Goal: Task Accomplishment & Management: Use online tool/utility

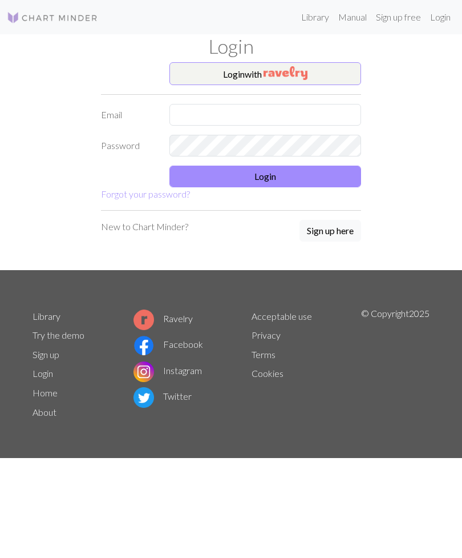
click at [303, 76] on img "button" at bounding box center [286, 73] width 44 height 14
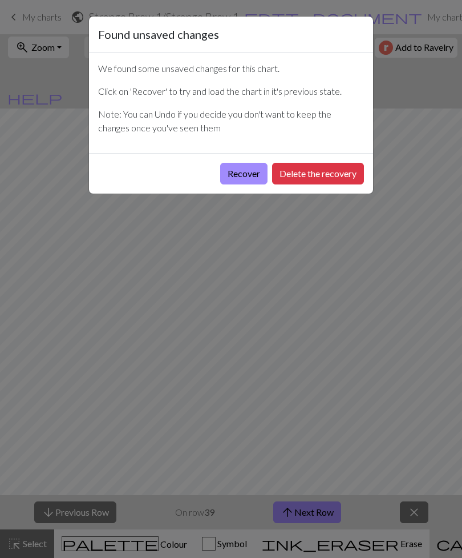
click at [248, 172] on button "Recover" at bounding box center [243, 174] width 47 height 22
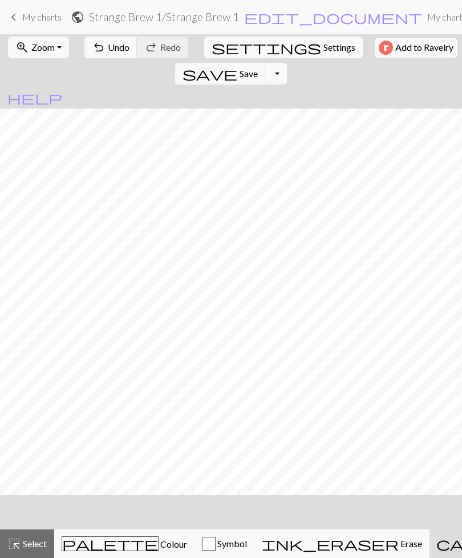
click at [287, 63] on button "Toggle Dropdown" at bounding box center [276, 74] width 22 height 22
click at [14, 10] on span "keyboard_arrow_left" at bounding box center [14, 17] width 14 height 16
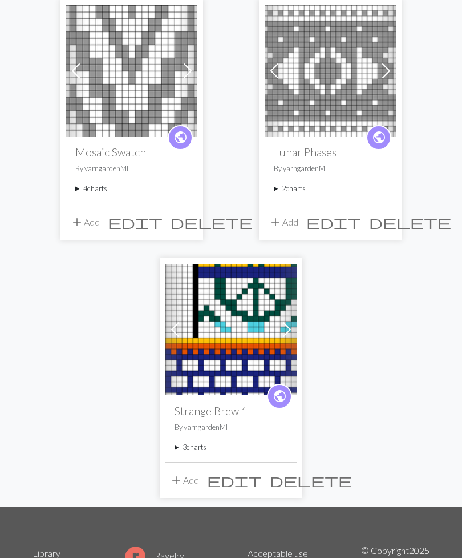
scroll to position [119, 0]
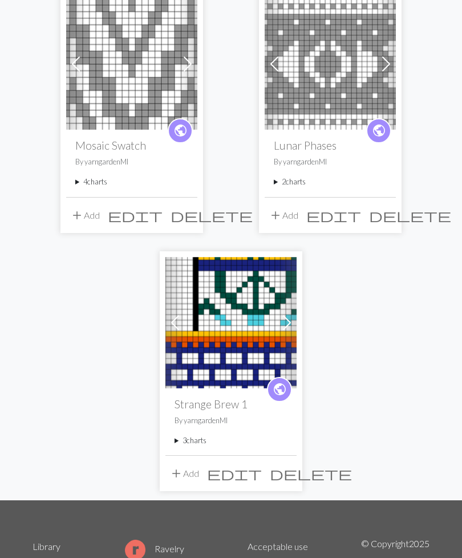
click at [186, 440] on summary "3 charts" at bounding box center [231, 441] width 113 height 11
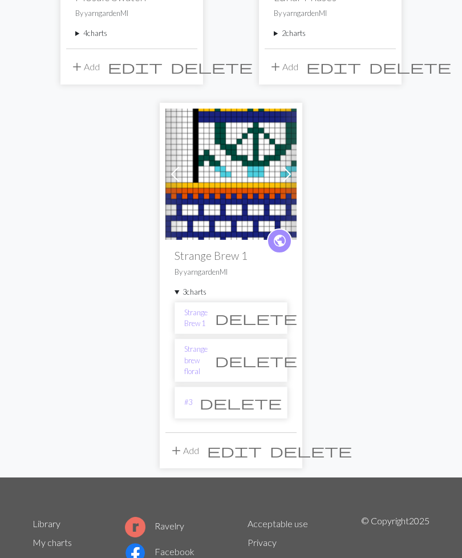
scroll to position [270, 0]
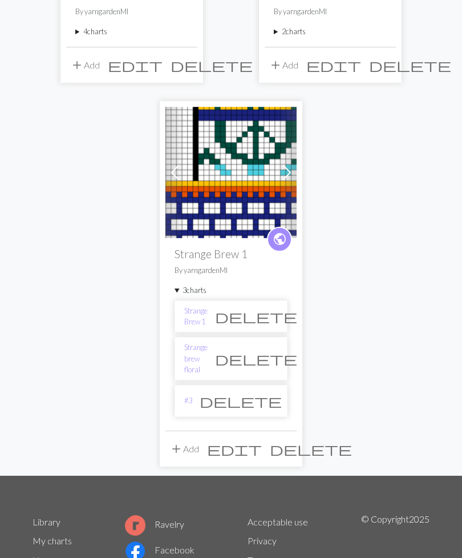
click at [262, 441] on span "edit" at bounding box center [234, 449] width 55 height 16
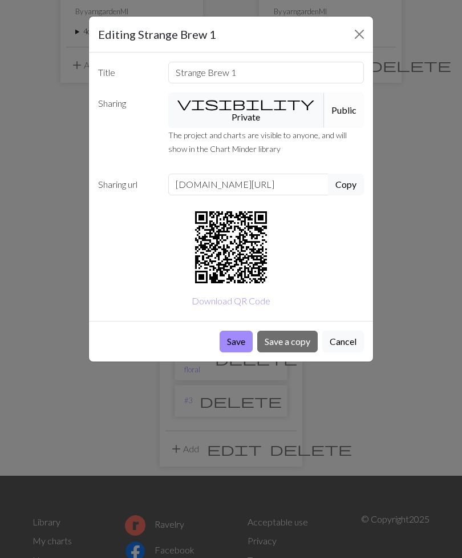
click at [348, 331] on button "Cancel" at bounding box center [344, 342] width 42 height 22
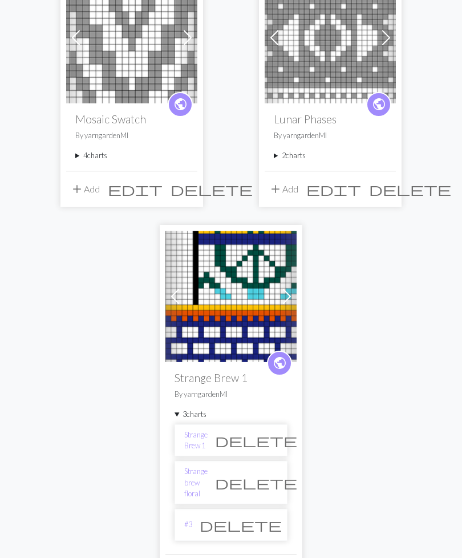
scroll to position [142, 0]
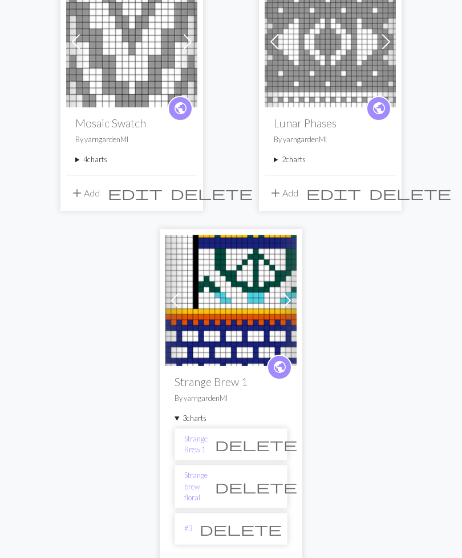
click at [250, 287] on img at bounding box center [231, 300] width 131 height 131
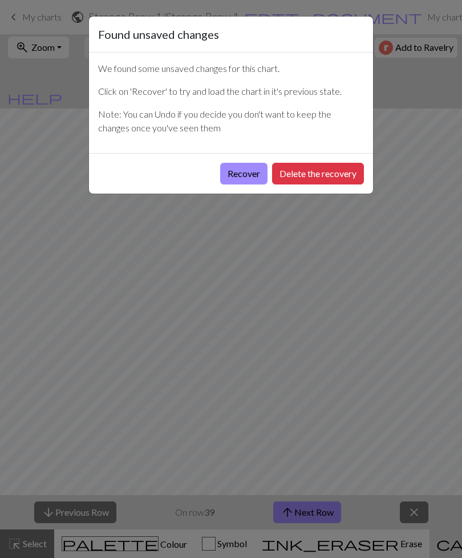
click at [246, 171] on button "Recover" at bounding box center [243, 174] width 47 height 22
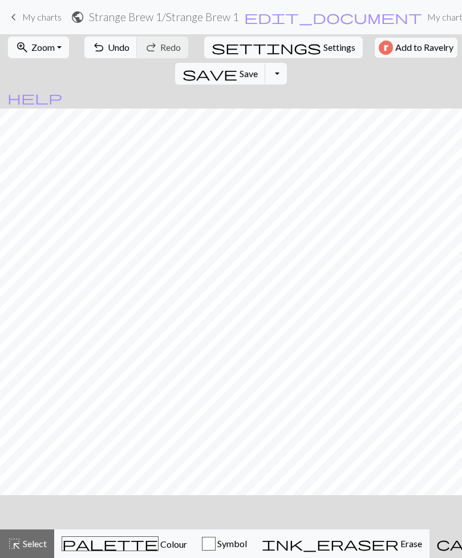
click at [423, 18] on link "My charts" at bounding box center [447, 17] width 49 height 23
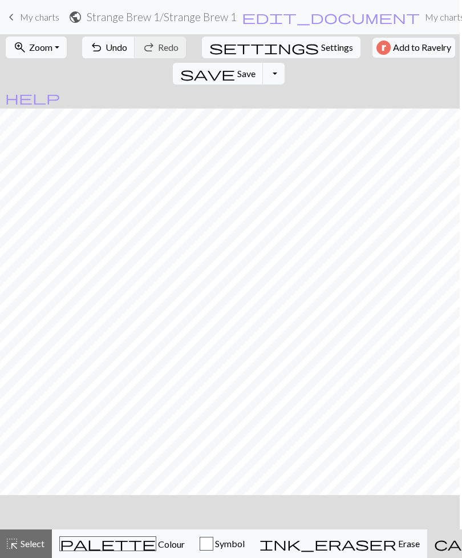
scroll to position [0, 2]
click at [22, 538] on span "Select" at bounding box center [32, 543] width 26 height 11
click at [34, 546] on span "Select" at bounding box center [31, 543] width 26 height 11
click at [102, 53] on button "undo Undo Undo" at bounding box center [108, 48] width 53 height 22
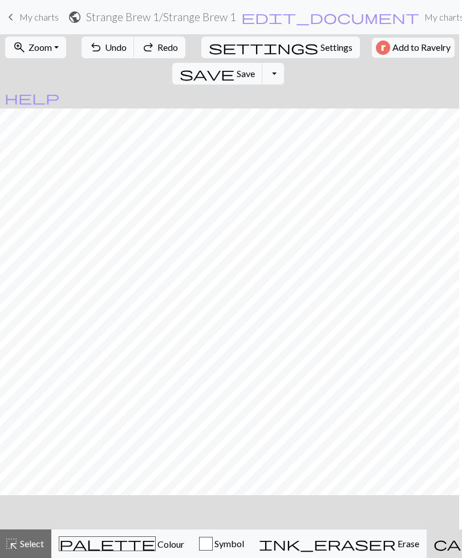
click at [112, 47] on span "Undo" at bounding box center [116, 47] width 22 height 11
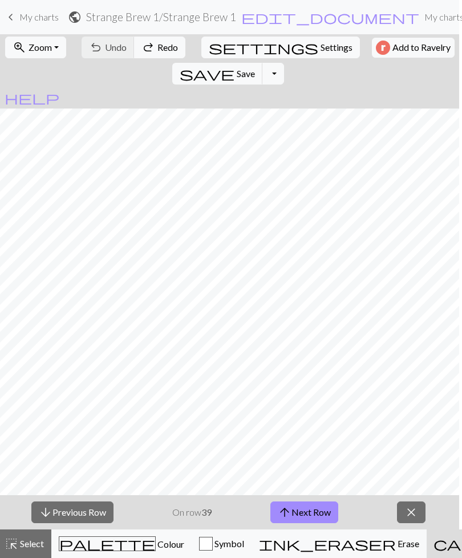
click at [416, 508] on span "close" at bounding box center [412, 512] width 14 height 16
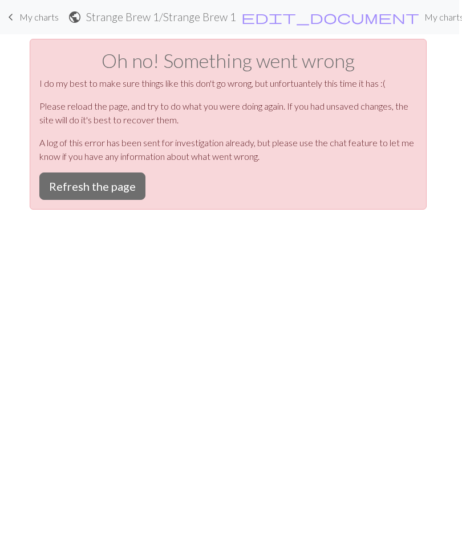
click at [111, 182] on button "Refresh the page" at bounding box center [92, 185] width 106 height 27
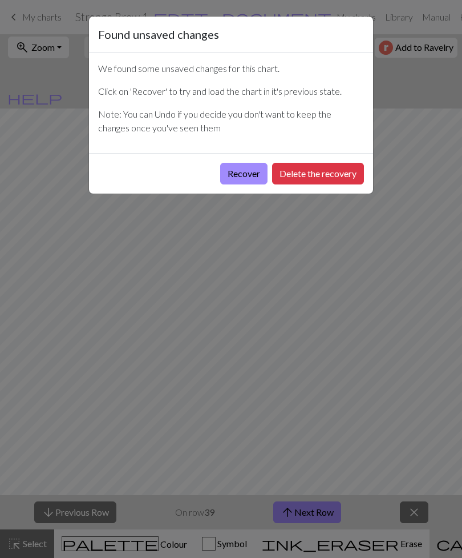
scroll to position [0, 3]
click at [256, 180] on button "Recover" at bounding box center [243, 174] width 47 height 22
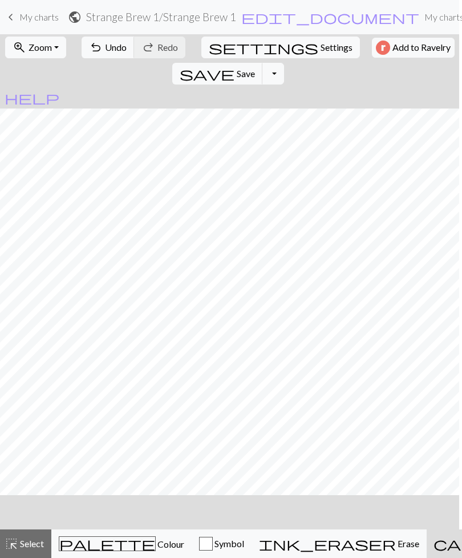
click at [396, 546] on span "Erase" at bounding box center [407, 543] width 23 height 11
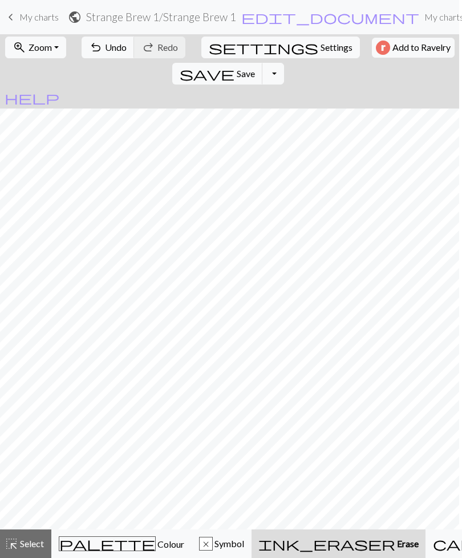
click at [213, 539] on span "Symbol" at bounding box center [228, 543] width 31 height 11
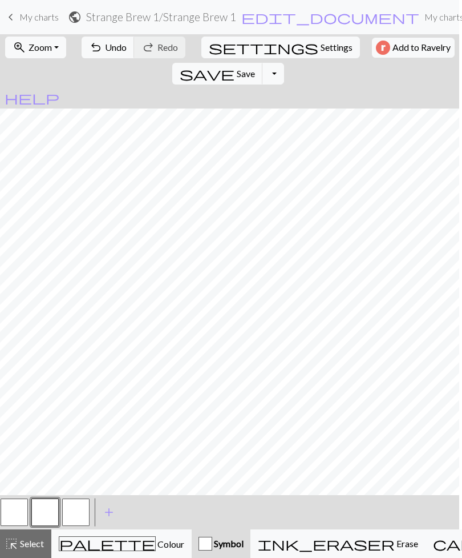
click at [115, 538] on div "palette Colour Colour" at bounding box center [122, 543] width 126 height 15
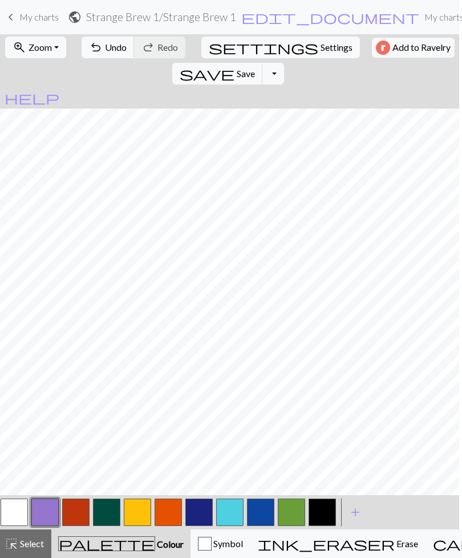
click at [176, 514] on button "button" at bounding box center [168, 511] width 27 height 27
click at [31, 546] on span "Select" at bounding box center [31, 543] width 26 height 11
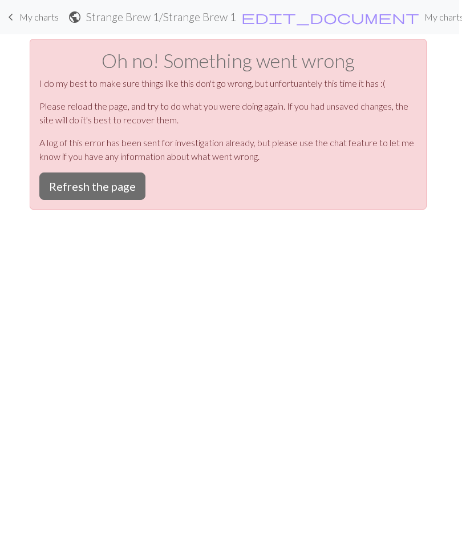
click at [120, 187] on button "Refresh the page" at bounding box center [92, 185] width 106 height 27
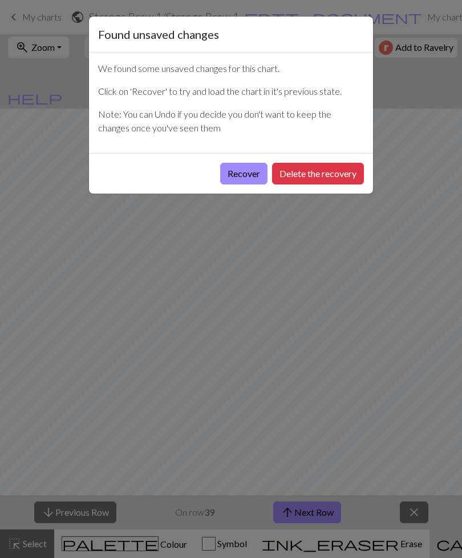
click at [240, 172] on button "Recover" at bounding box center [243, 174] width 47 height 22
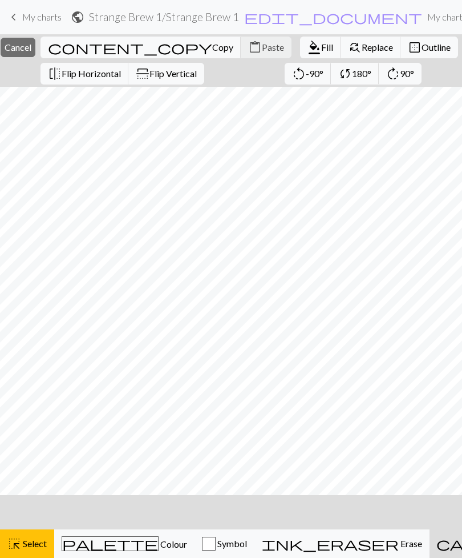
click at [212, 45] on span "Copy" at bounding box center [222, 47] width 21 height 11
click at [31, 50] on span "Cancel" at bounding box center [18, 47] width 27 height 11
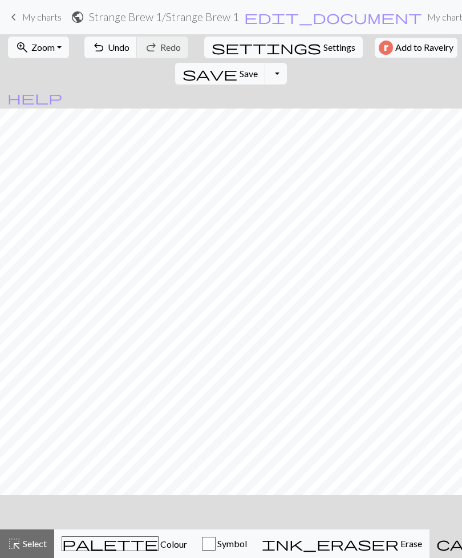
click at [208, 18] on h2 "Strange Brew 1 / Strange Brew 1" at bounding box center [164, 16] width 150 height 13
select select "6542c95011bef0b11d1ebc74"
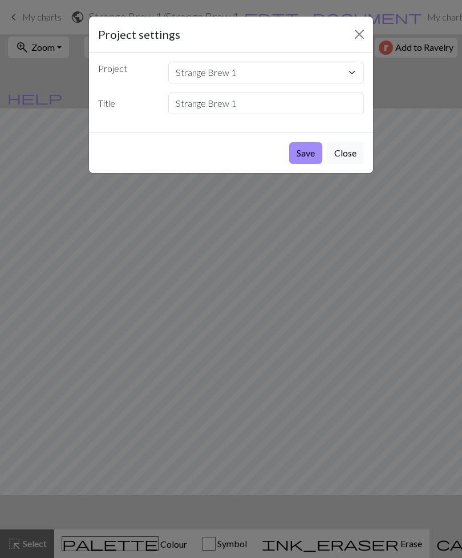
click at [311, 153] on button "Save" at bounding box center [305, 153] width 33 height 22
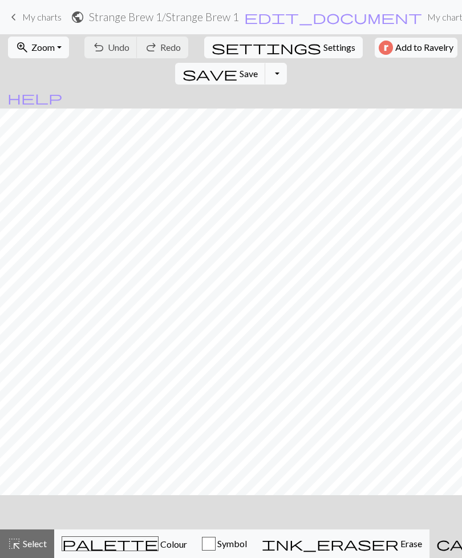
click at [253, 18] on span "edit_document" at bounding box center [333, 17] width 178 height 16
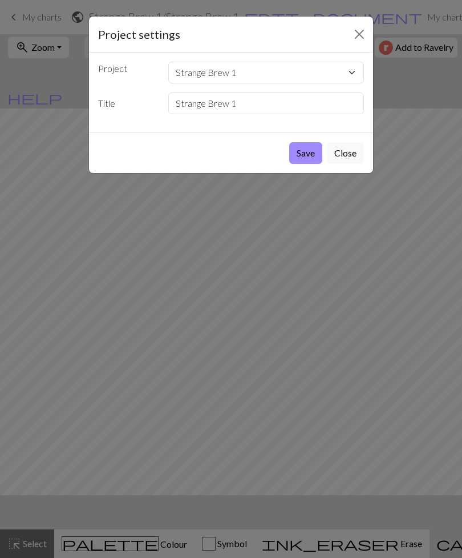
click at [315, 153] on button "Save" at bounding box center [305, 153] width 33 height 22
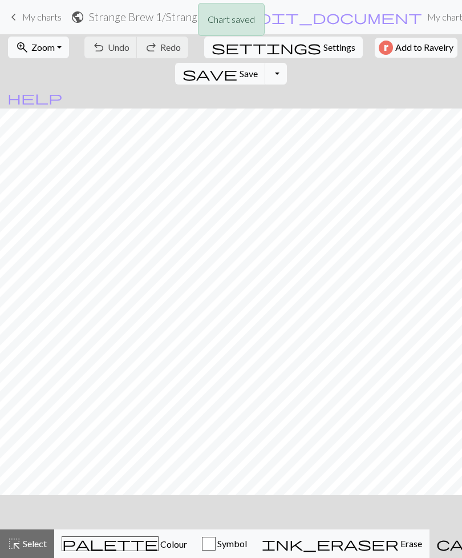
click at [43, 18] on div "Chart saved" at bounding box center [231, 22] width 462 height 45
click at [23, 18] on span "My charts" at bounding box center [41, 16] width 39 height 11
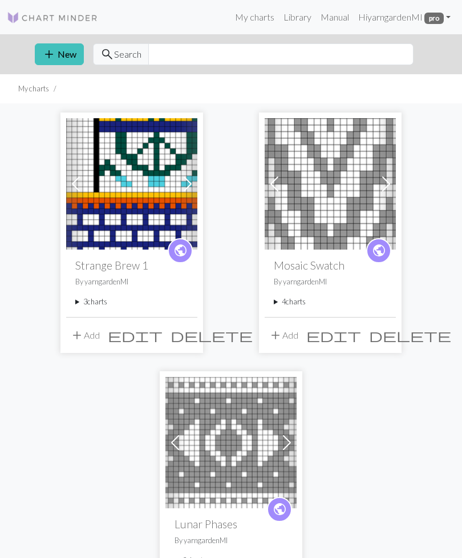
click at [90, 335] on button "add Add" at bounding box center [85, 335] width 38 height 22
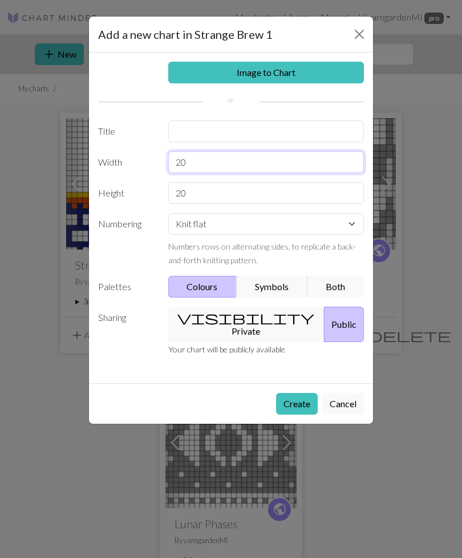
click at [218, 166] on input "20" at bounding box center [266, 162] width 196 height 22
type input "2"
type input "18"
click at [210, 195] on input "20" at bounding box center [266, 193] width 196 height 22
type input "2"
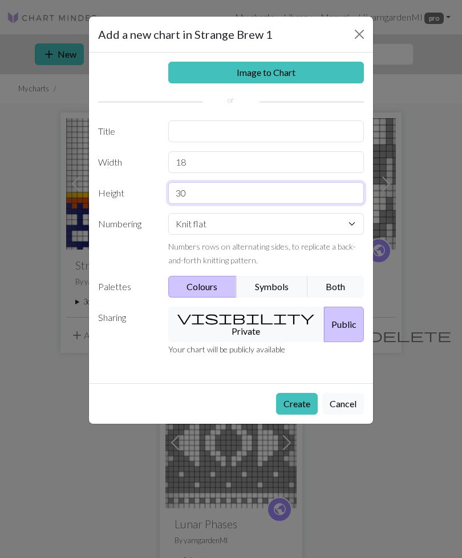
type input "30"
click at [219, 163] on input "18" at bounding box center [266, 162] width 196 height 22
type input "1"
type input "20"
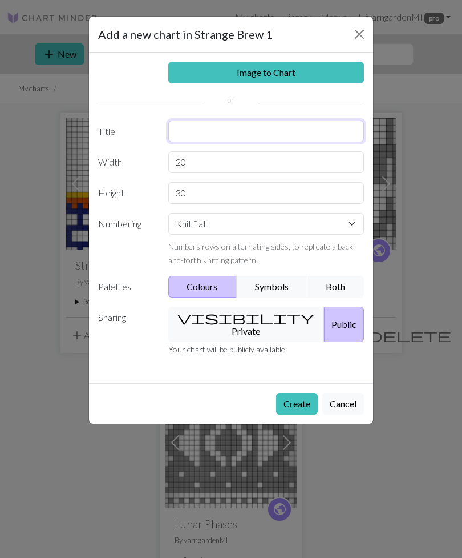
click at [235, 130] on input "text" at bounding box center [266, 131] width 196 height 22
type input "131 hat"
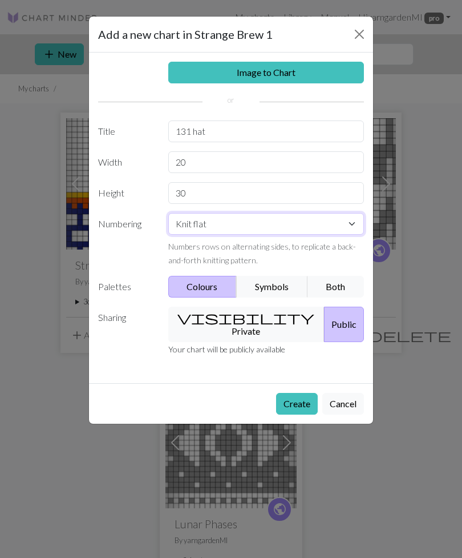
click at [260, 221] on select "Knit flat Knit in the round Lace knitting Cross stitch" at bounding box center [266, 224] width 196 height 22
select select "round"
click at [249, 319] on button "visibility Private" at bounding box center [246, 324] width 157 height 35
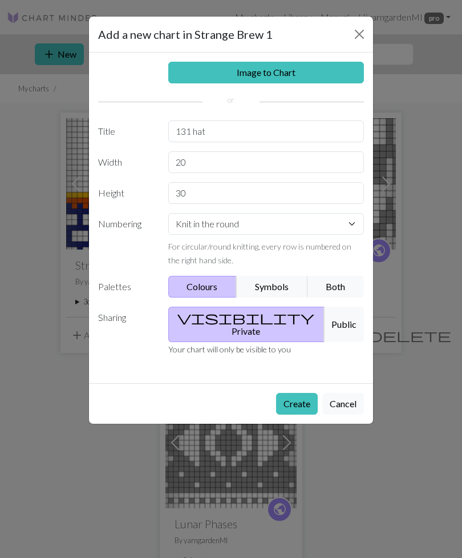
click at [304, 393] on button "Create" at bounding box center [297, 404] width 42 height 22
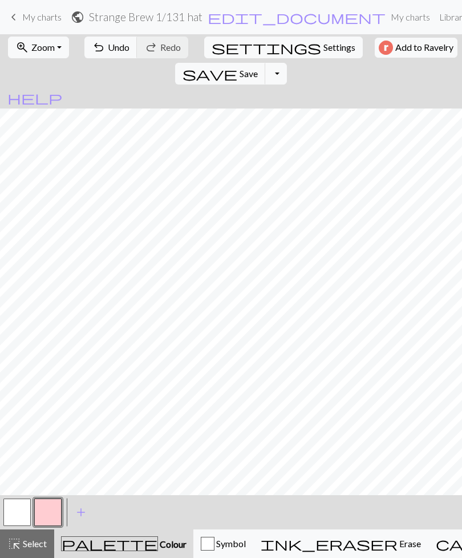
click at [31, 541] on span "Select" at bounding box center [34, 543] width 26 height 11
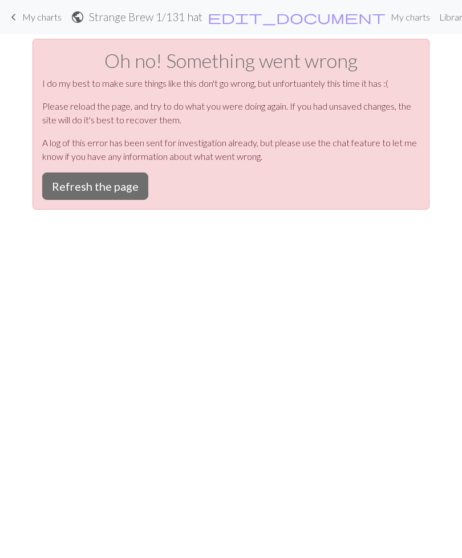
click at [116, 193] on button "Refresh the page" at bounding box center [95, 185] width 106 height 27
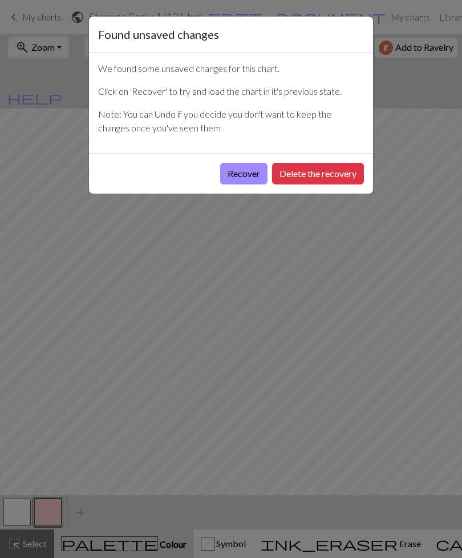
click at [248, 178] on button "Recover" at bounding box center [243, 174] width 47 height 22
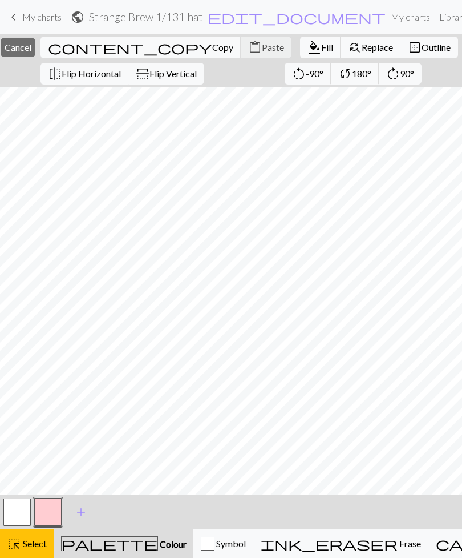
click at [196, 46] on div "content_copy Copy content_paste Paste" at bounding box center [166, 47] width 258 height 26
click at [196, 42] on div "content_copy Copy content_paste Paste" at bounding box center [166, 47] width 258 height 26
click at [206, 50] on div "content_copy Copy content_paste Paste" at bounding box center [166, 47] width 258 height 26
click at [212, 51] on span "Copy" at bounding box center [222, 47] width 21 height 11
click at [241, 53] on button "content_paste Paste" at bounding box center [266, 48] width 51 height 22
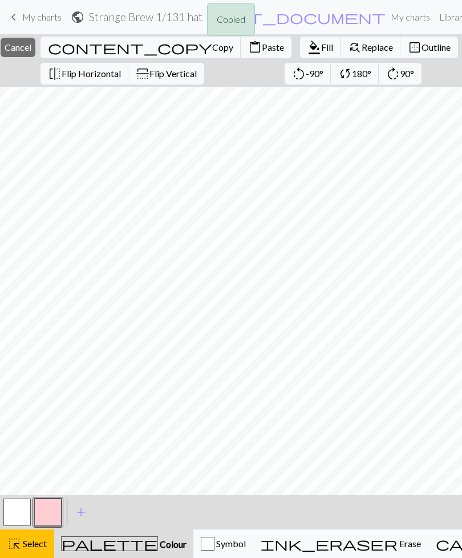
click at [262, 49] on span "Paste" at bounding box center [273, 47] width 22 height 11
click at [262, 46] on span "Paste" at bounding box center [273, 47] width 22 height 11
click at [31, 43] on span "Cancel" at bounding box center [18, 47] width 27 height 11
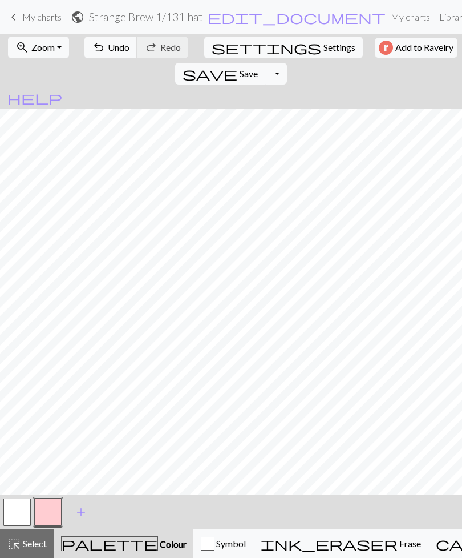
click at [21, 509] on button "button" at bounding box center [16, 511] width 27 height 27
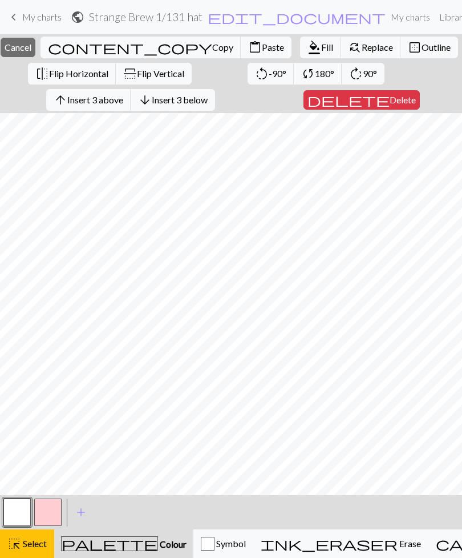
click at [158, 549] on span "Colour" at bounding box center [172, 543] width 29 height 11
click at [86, 511] on span "add" at bounding box center [81, 512] width 14 height 16
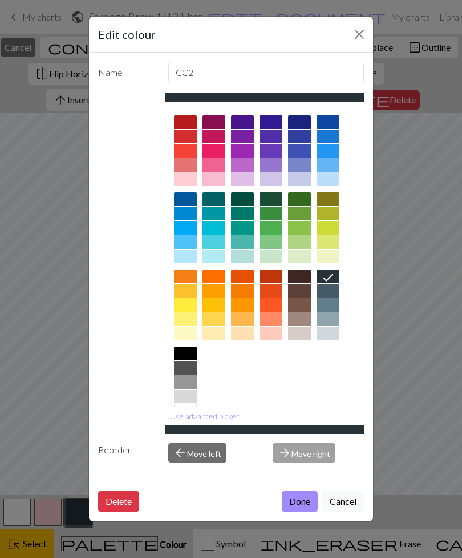
click at [335, 119] on div at bounding box center [328, 122] width 23 height 14
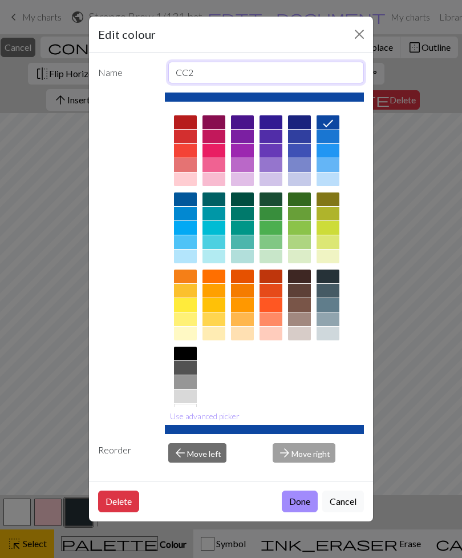
click at [210, 74] on input "CC2" at bounding box center [266, 73] width 196 height 22
type input "CC1"
click at [301, 512] on button "Done" at bounding box center [300, 501] width 36 height 22
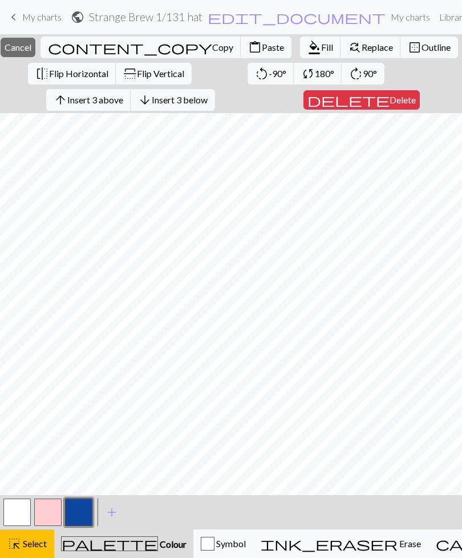
click at [83, 507] on button "button" at bounding box center [78, 511] width 27 height 27
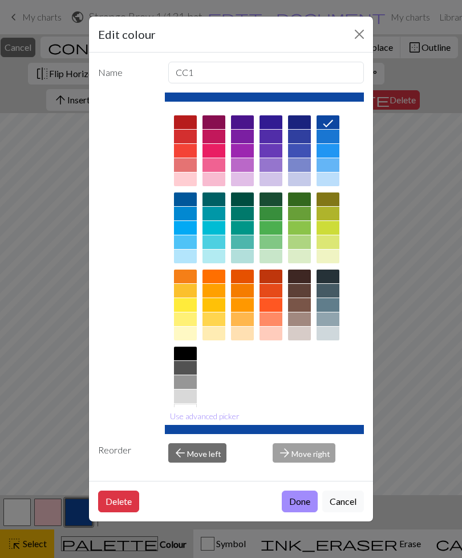
click at [303, 512] on button "Done" at bounding box center [300, 501] width 36 height 22
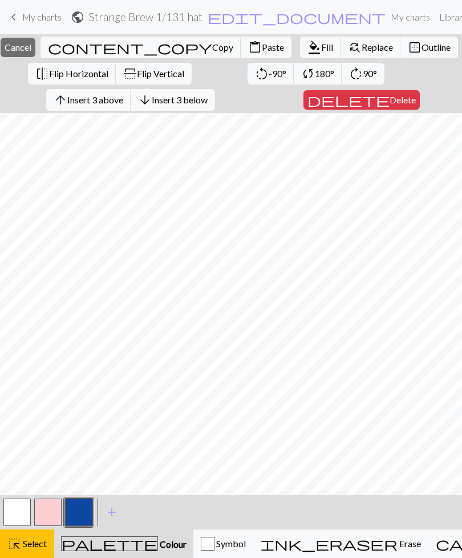
click at [27, 540] on span "Select" at bounding box center [34, 543] width 26 height 11
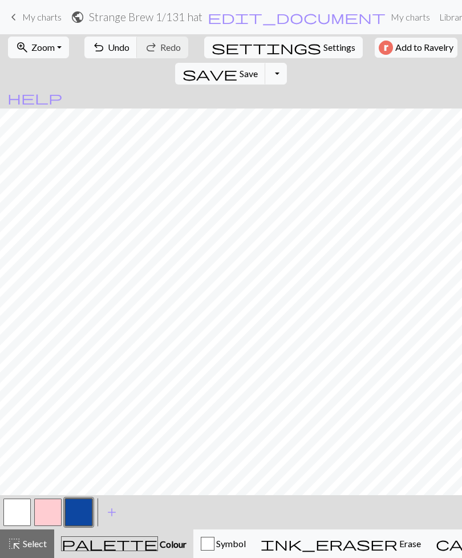
click at [158, 543] on span "Colour" at bounding box center [172, 543] width 29 height 11
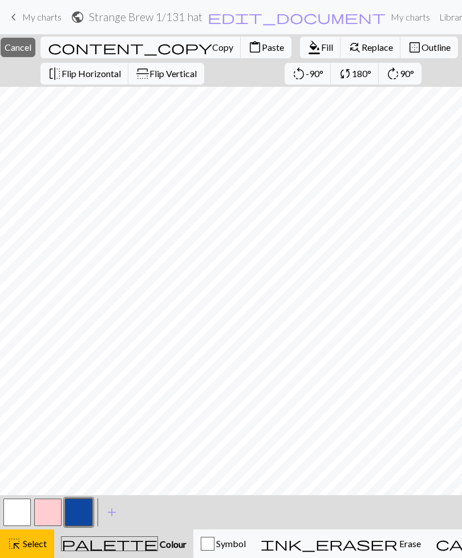
click at [86, 515] on button "button" at bounding box center [78, 511] width 27 height 27
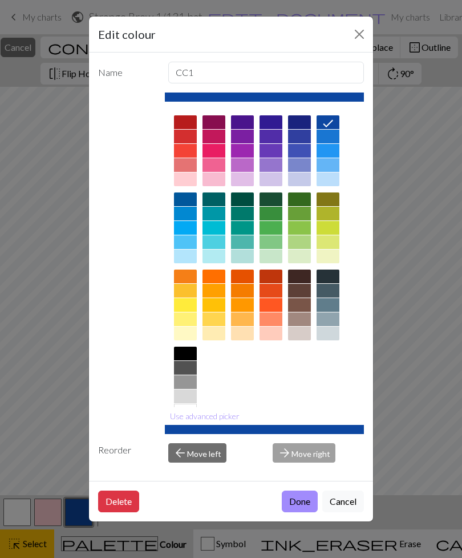
click at [297, 512] on button "Done" at bounding box center [300, 501] width 36 height 22
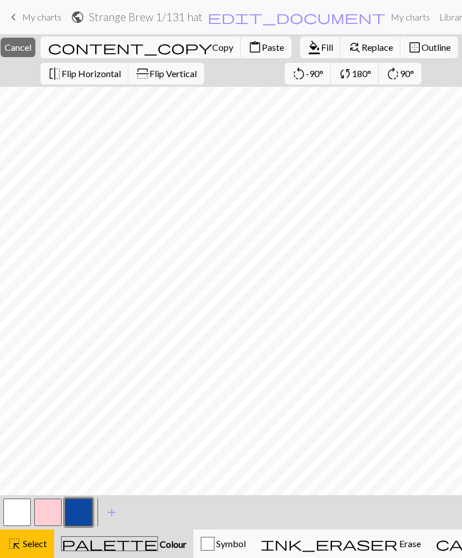
click at [109, 552] on button "palette Colour Colour" at bounding box center [123, 543] width 139 height 29
click at [35, 548] on span "Select" at bounding box center [34, 543] width 26 height 11
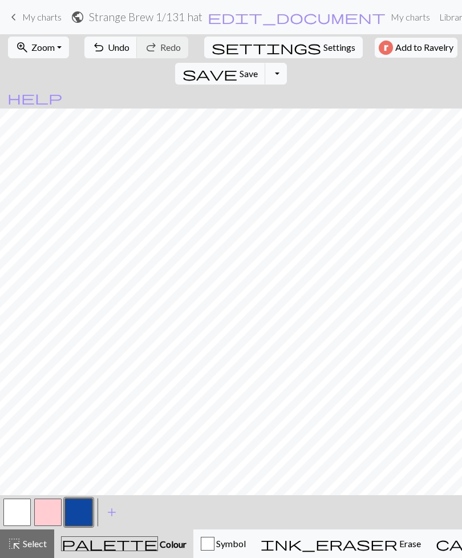
click at [85, 509] on button "button" at bounding box center [78, 511] width 27 height 27
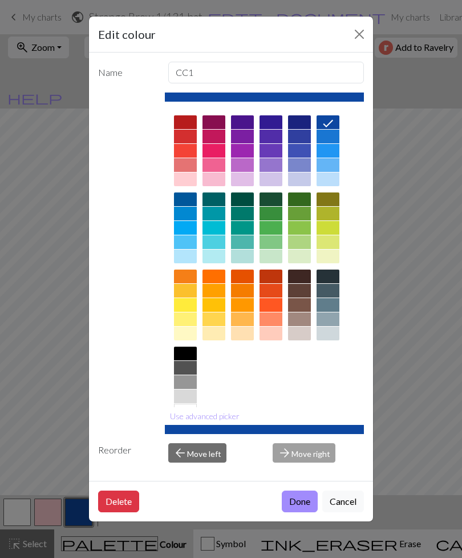
click at [308, 512] on button "Done" at bounding box center [300, 501] width 36 height 22
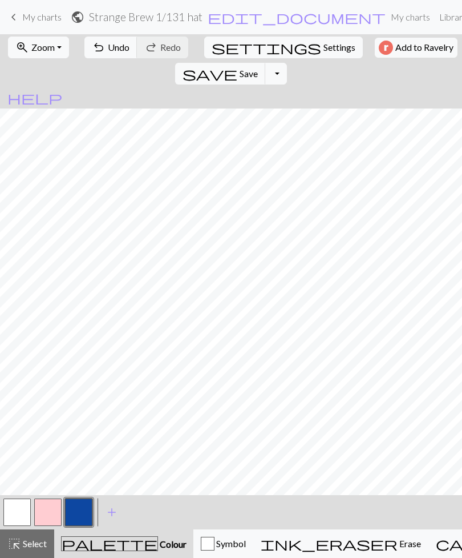
click at [116, 513] on span "add" at bounding box center [112, 512] width 14 height 16
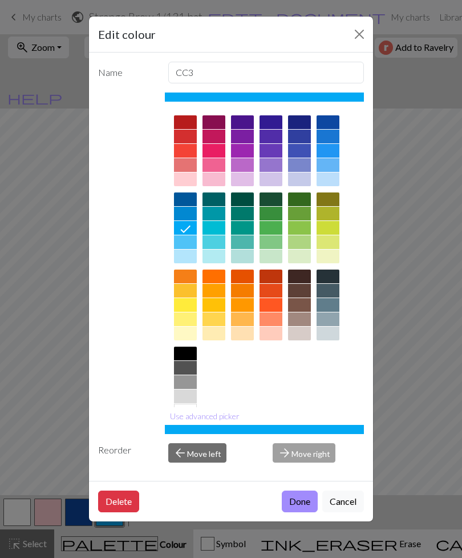
click at [241, 273] on div at bounding box center [242, 276] width 23 height 14
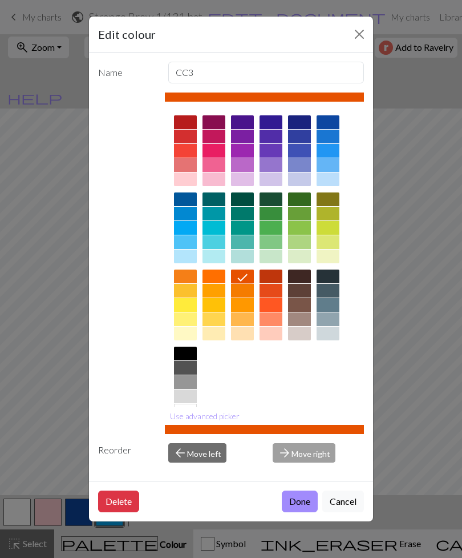
click at [299, 512] on button "Done" at bounding box center [300, 501] width 36 height 22
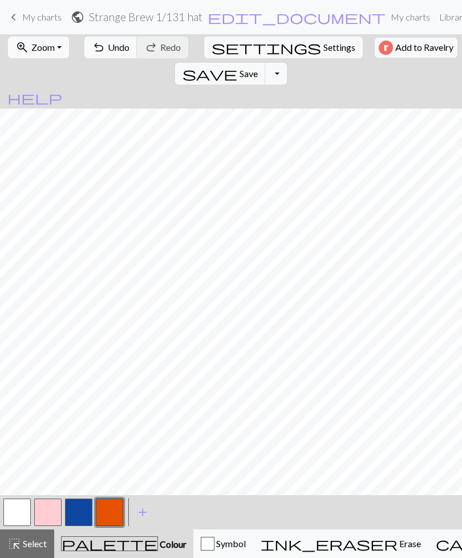
click at [144, 517] on span "add" at bounding box center [143, 512] width 14 height 16
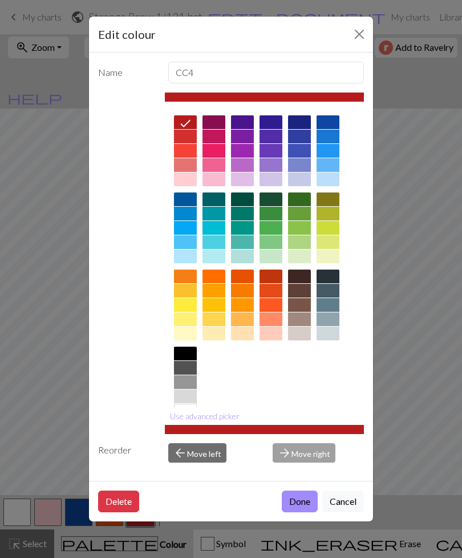
click at [216, 200] on div at bounding box center [214, 199] width 23 height 14
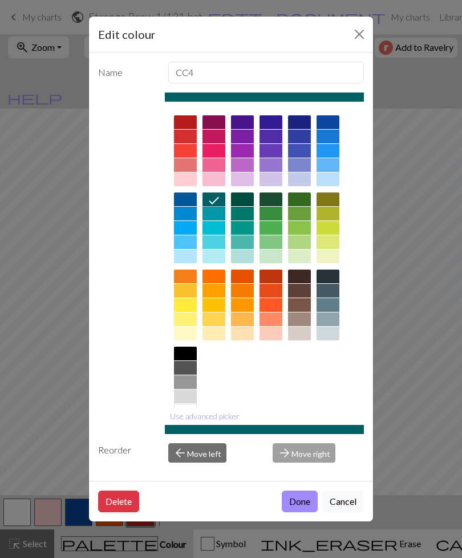
click at [297, 512] on button "Done" at bounding box center [300, 501] width 36 height 22
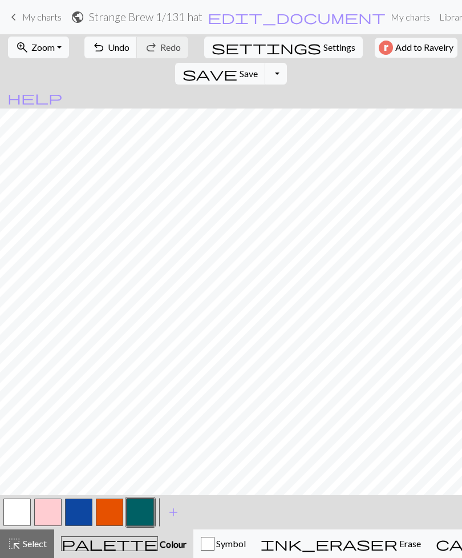
click at [19, 507] on button "button" at bounding box center [16, 511] width 27 height 27
click at [144, 512] on button "button" at bounding box center [140, 511] width 27 height 27
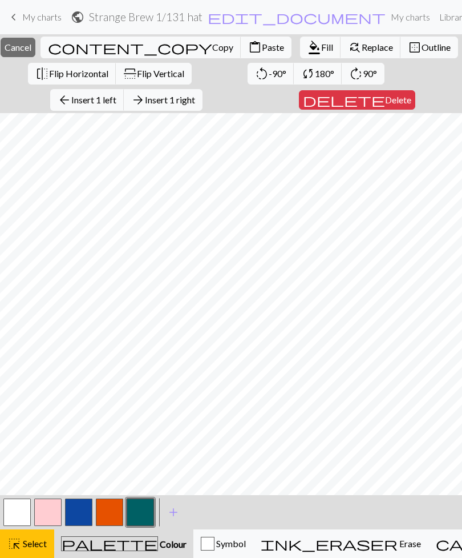
click at [389, 103] on span "Delete" at bounding box center [398, 99] width 26 height 11
click at [385, 101] on span "Delete" at bounding box center [398, 99] width 26 height 11
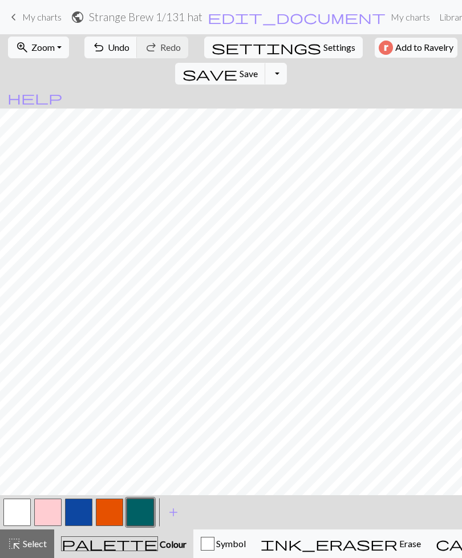
click at [112, 509] on button "button" at bounding box center [109, 511] width 27 height 27
click at [108, 46] on span "Undo" at bounding box center [119, 47] width 22 height 11
click at [108, 45] on span "Undo" at bounding box center [119, 47] width 22 height 11
click at [117, 38] on button "undo Undo Undo" at bounding box center [110, 48] width 53 height 22
click at [109, 50] on span "Undo" at bounding box center [119, 47] width 22 height 11
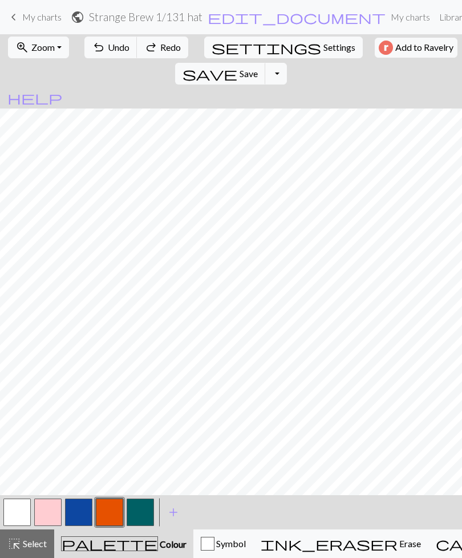
click at [118, 46] on span "Undo" at bounding box center [119, 47] width 22 height 11
click at [114, 49] on span "Undo" at bounding box center [119, 47] width 22 height 11
click at [113, 48] on span "Undo" at bounding box center [119, 47] width 22 height 11
click at [117, 46] on span "Undo" at bounding box center [119, 47] width 22 height 11
click at [82, 511] on button "button" at bounding box center [78, 511] width 27 height 27
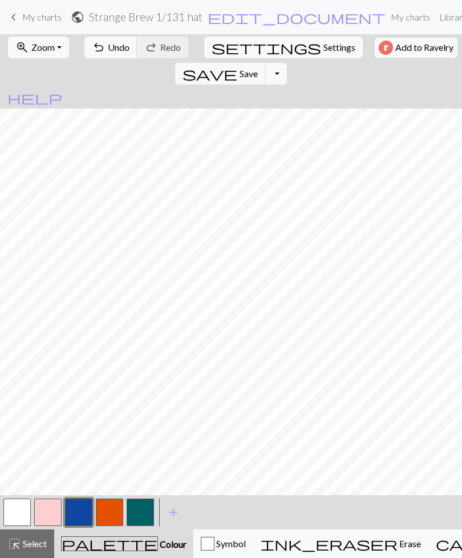
click at [140, 514] on button "button" at bounding box center [140, 511] width 27 height 27
click at [108, 49] on span "Undo" at bounding box center [119, 47] width 22 height 11
click at [109, 514] on button "button" at bounding box center [109, 511] width 27 height 27
click at [112, 53] on button "undo Undo Undo" at bounding box center [110, 48] width 53 height 22
click at [116, 47] on span "Undo" at bounding box center [119, 47] width 22 height 11
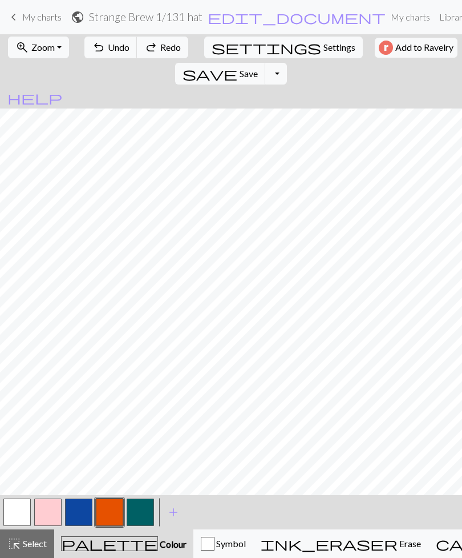
click at [112, 49] on span "Undo" at bounding box center [119, 47] width 22 height 11
click at [110, 50] on span "Undo" at bounding box center [119, 47] width 22 height 11
click at [145, 508] on button "button" at bounding box center [140, 511] width 27 height 27
click at [88, 510] on button "button" at bounding box center [78, 511] width 27 height 27
click at [17, 510] on button "button" at bounding box center [16, 511] width 27 height 27
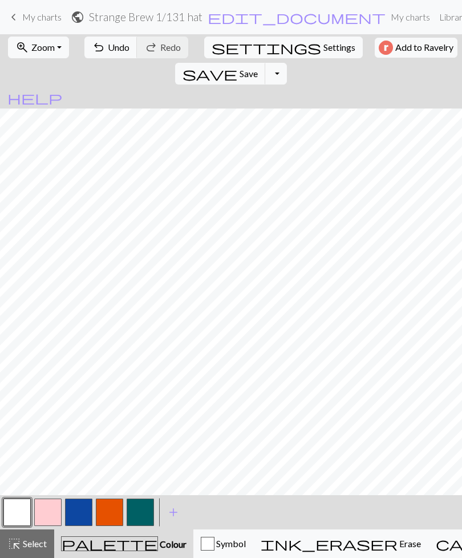
click at [82, 511] on button "button" at bounding box center [78, 511] width 27 height 27
click at [176, 515] on span "add" at bounding box center [174, 512] width 14 height 16
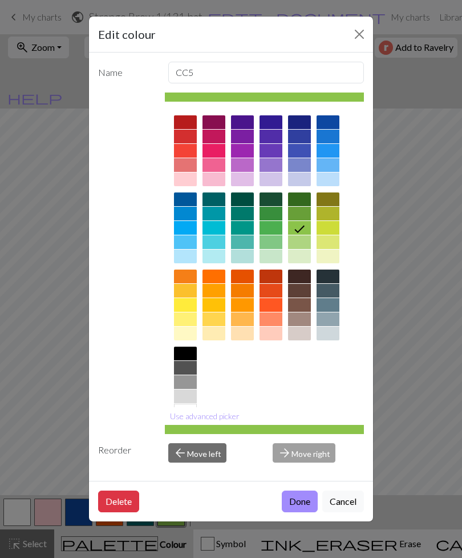
click at [331, 167] on div at bounding box center [328, 165] width 23 height 14
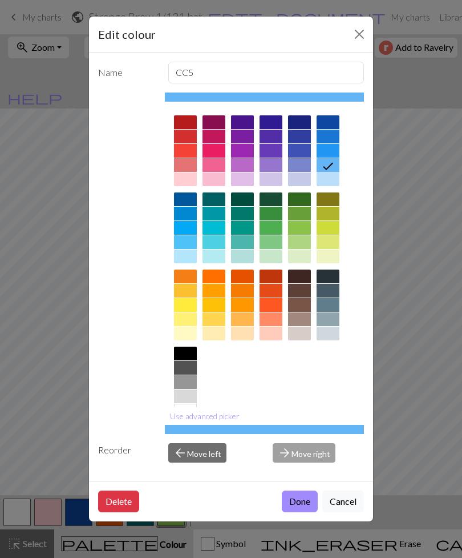
click at [301, 512] on button "Done" at bounding box center [300, 501] width 36 height 22
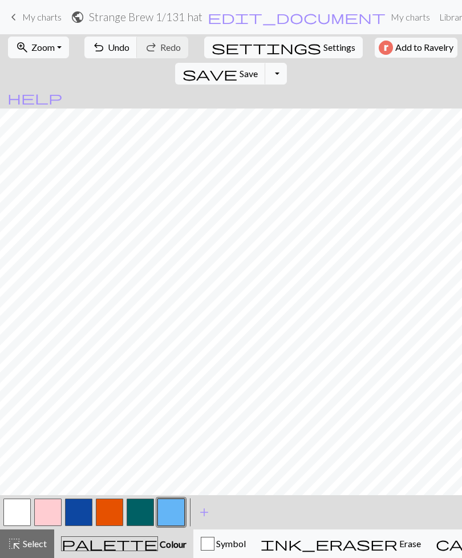
click at [210, 507] on span "add" at bounding box center [205, 512] width 14 height 16
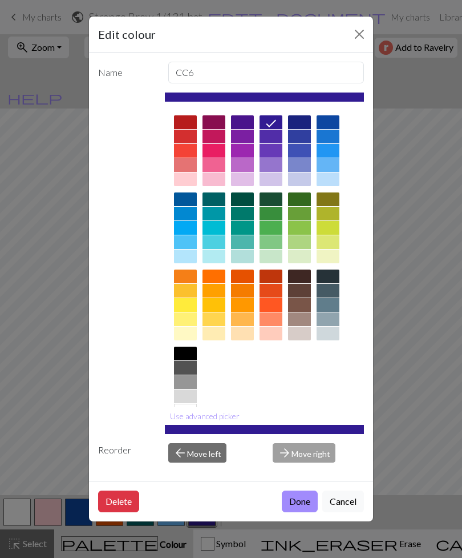
click at [303, 212] on div at bounding box center [299, 214] width 23 height 14
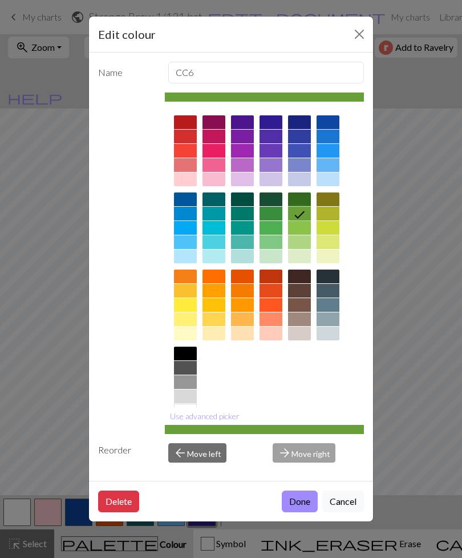
click at [299, 512] on button "Done" at bounding box center [300, 501] width 36 height 22
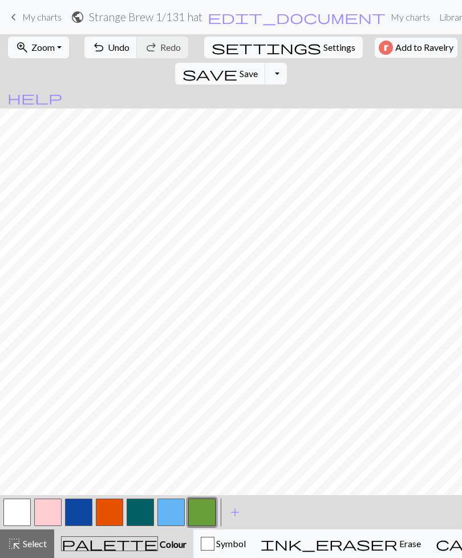
click at [28, 551] on button "highlight_alt Select Select" at bounding box center [27, 543] width 54 height 29
click at [11, 513] on button "button" at bounding box center [16, 511] width 27 height 27
click at [33, 547] on span "Select" at bounding box center [34, 543] width 26 height 11
click at [203, 510] on button "button" at bounding box center [201, 511] width 27 height 27
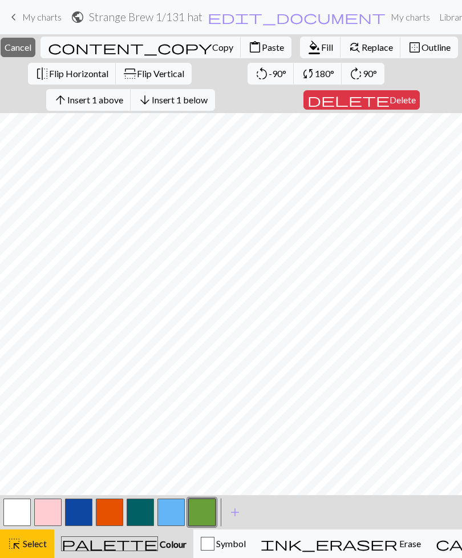
click at [390, 100] on span "Delete" at bounding box center [403, 99] width 26 height 11
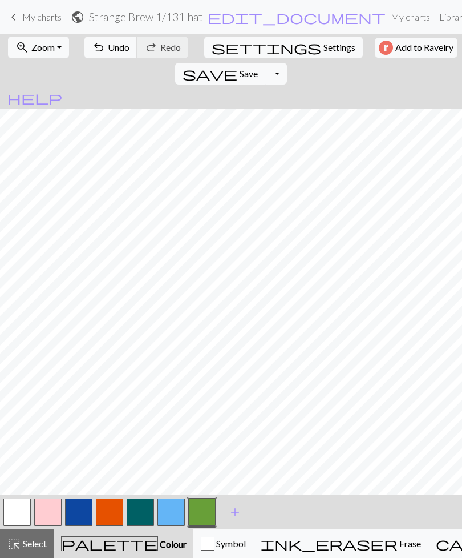
click at [208, 507] on button "button" at bounding box center [201, 511] width 27 height 27
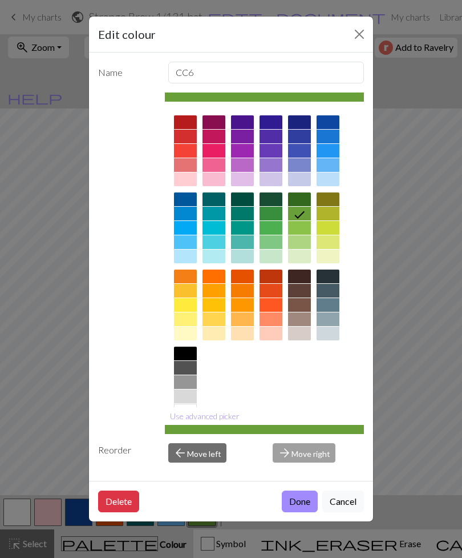
click at [357, 34] on button "Close" at bounding box center [359, 34] width 18 height 18
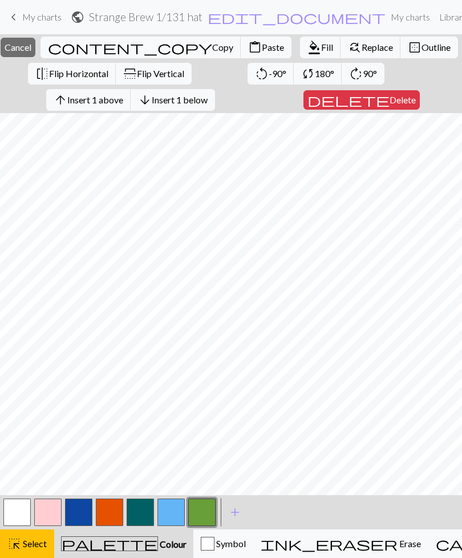
click at [208, 98] on span "Insert 1 below" at bounding box center [180, 99] width 56 height 11
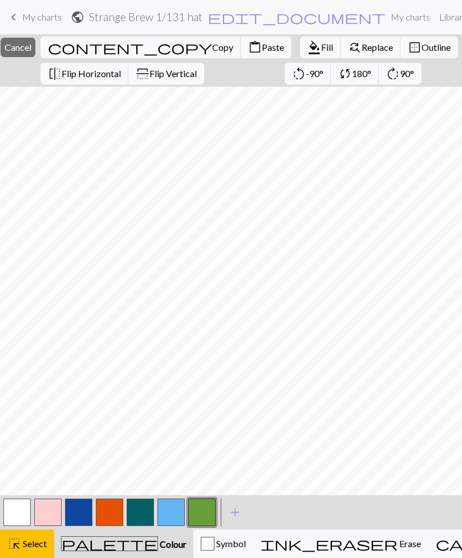
click at [26, 546] on span "Select" at bounding box center [34, 543] width 26 height 11
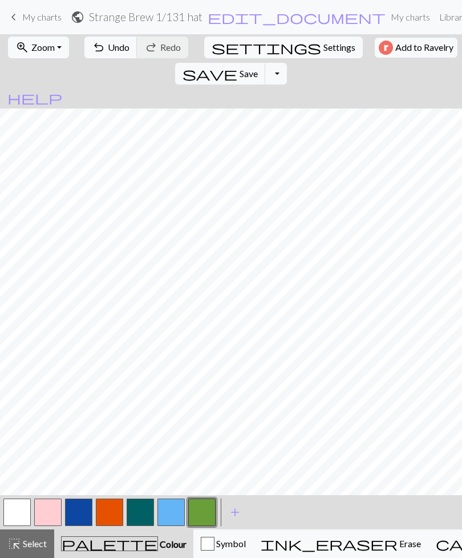
click at [27, 551] on button "highlight_alt Select Select" at bounding box center [27, 543] width 54 height 29
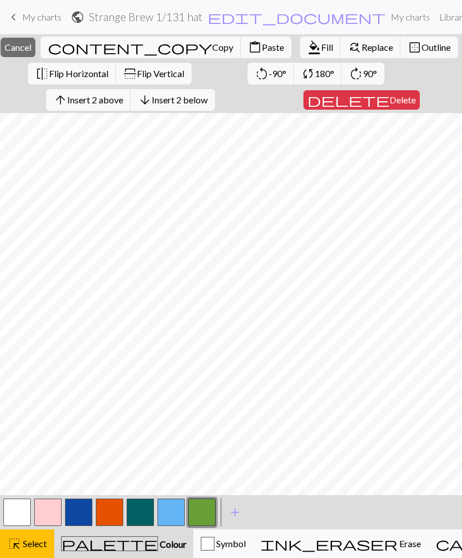
click at [208, 102] on span "Insert 2 below" at bounding box center [180, 99] width 56 height 11
click at [28, 553] on button "highlight_alt Select Select" at bounding box center [27, 543] width 54 height 29
click at [31, 537] on div "highlight_alt Select Select" at bounding box center [26, 544] width 39 height 14
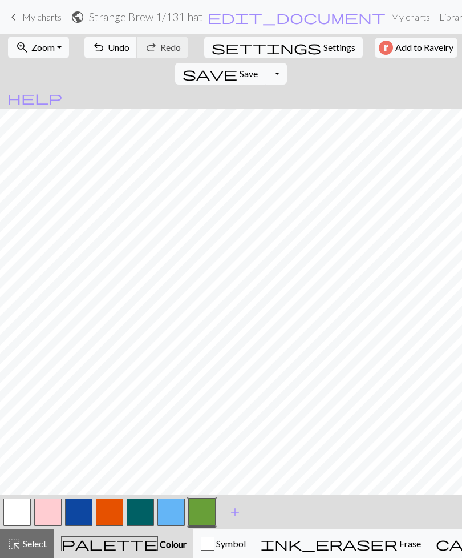
click at [30, 548] on span "Select" at bounding box center [34, 543] width 26 height 11
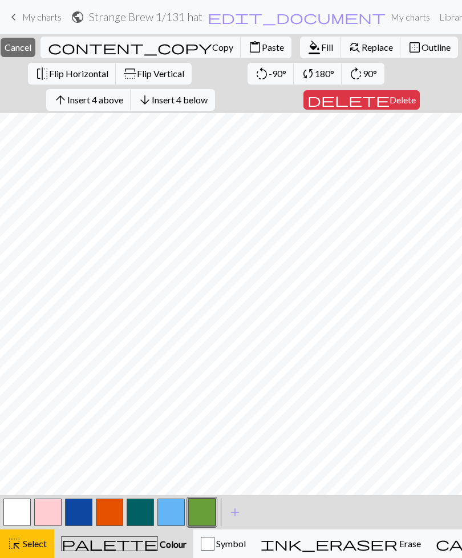
click at [208, 99] on span "Insert 4 below" at bounding box center [180, 99] width 56 height 11
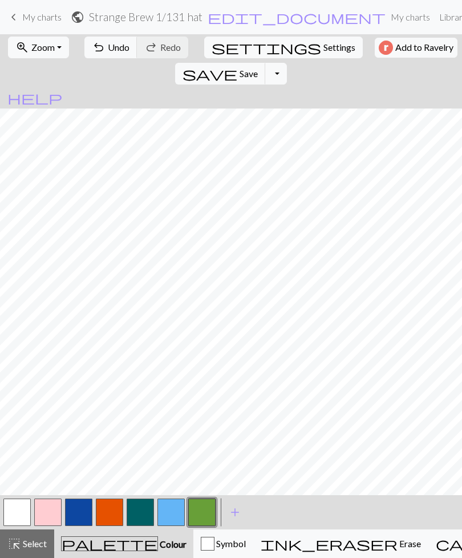
click at [18, 505] on button "button" at bounding box center [16, 511] width 27 height 27
click at [77, 508] on button "button" at bounding box center [78, 511] width 27 height 27
click at [172, 505] on button "button" at bounding box center [171, 511] width 27 height 27
click at [205, 506] on button "button" at bounding box center [201, 511] width 27 height 27
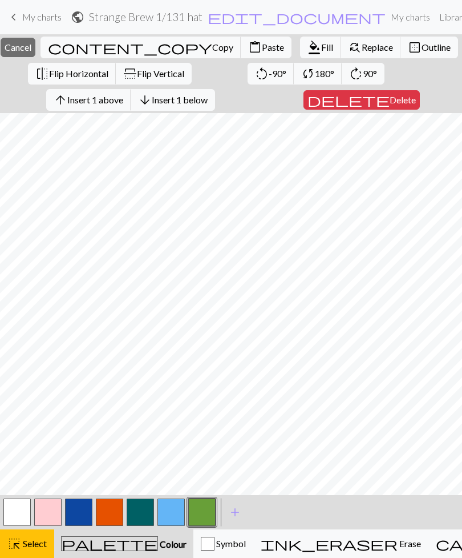
click at [390, 103] on span "Delete" at bounding box center [403, 99] width 26 height 11
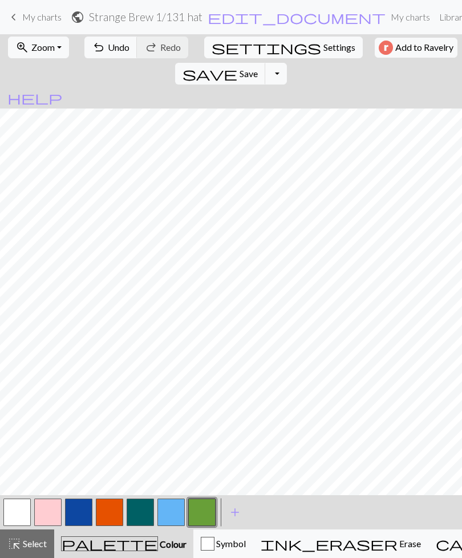
click at [80, 513] on button "button" at bounding box center [78, 511] width 27 height 27
click at [202, 507] on button "button" at bounding box center [201, 511] width 27 height 27
click at [29, 551] on button "highlight_alt Select Select" at bounding box center [27, 543] width 54 height 29
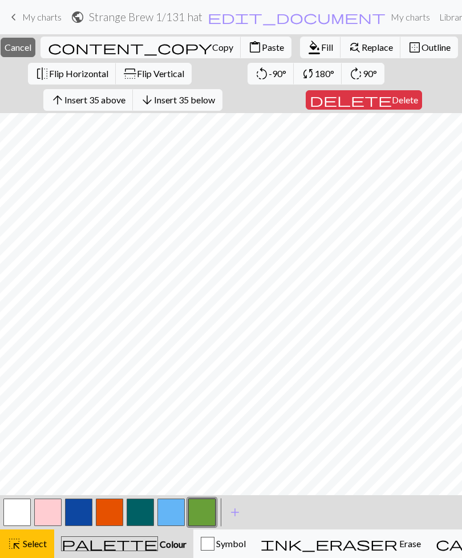
click at [32, 537] on div "highlight_alt Select Select" at bounding box center [26, 544] width 39 height 14
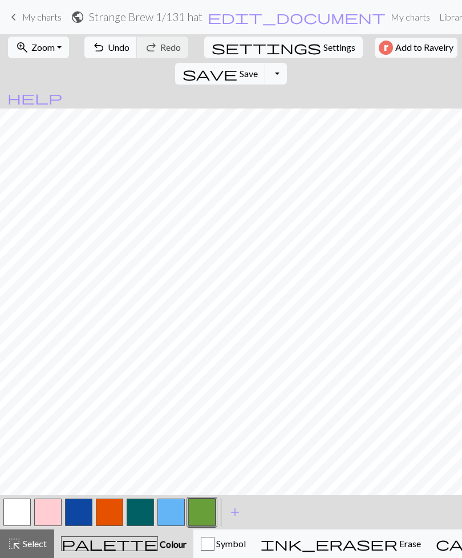
click at [109, 50] on span "Undo" at bounding box center [119, 47] width 22 height 11
click at [27, 542] on span "Select" at bounding box center [34, 543] width 26 height 11
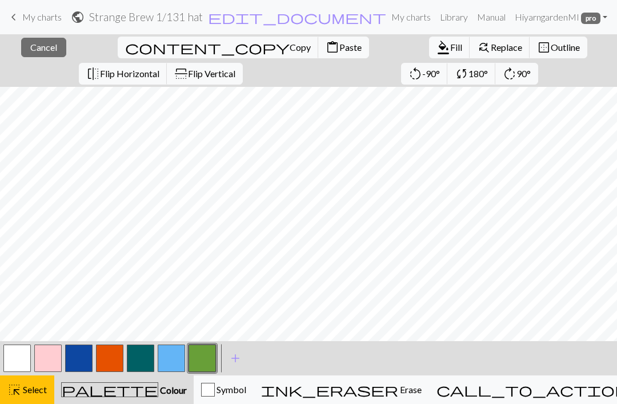
click at [33, 396] on button "highlight_alt Select Select" at bounding box center [27, 389] width 54 height 29
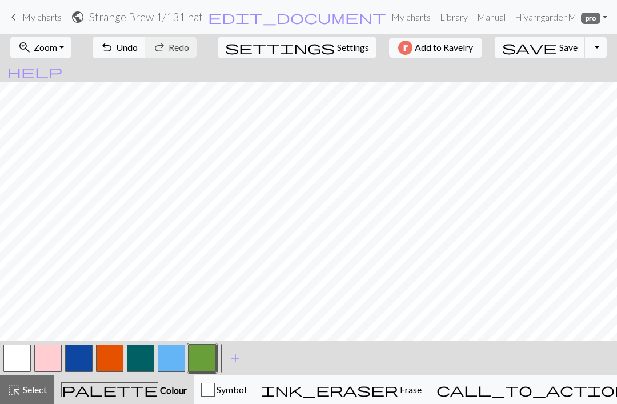
click at [146, 54] on button "undo Undo Undo" at bounding box center [118, 48] width 53 height 22
click at [25, 394] on span "Select" at bounding box center [34, 389] width 26 height 11
click at [22, 392] on span "Select" at bounding box center [34, 389] width 26 height 11
click at [27, 396] on button "highlight_alt Select Select" at bounding box center [27, 389] width 54 height 29
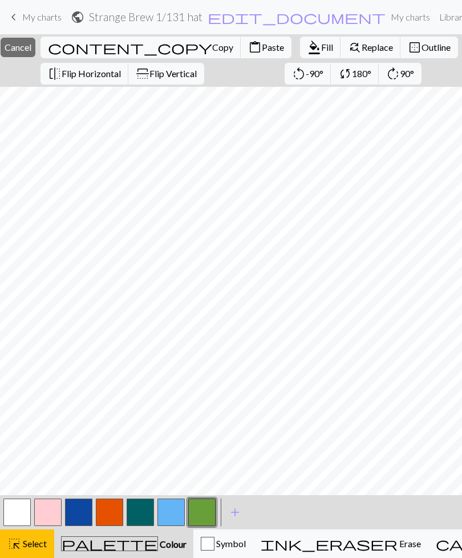
click at [45, 547] on span "Select" at bounding box center [34, 543] width 26 height 11
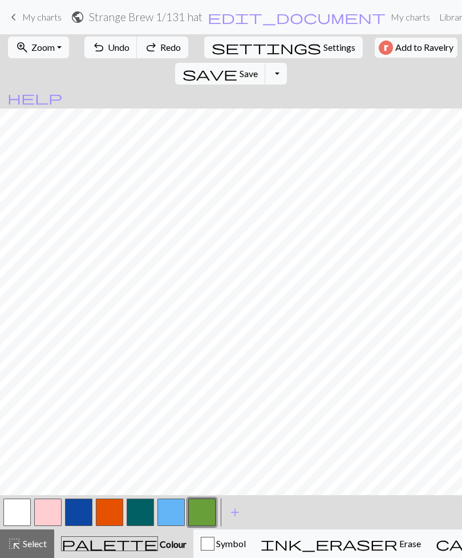
click at [34, 550] on button "highlight_alt Select Select" at bounding box center [27, 543] width 54 height 29
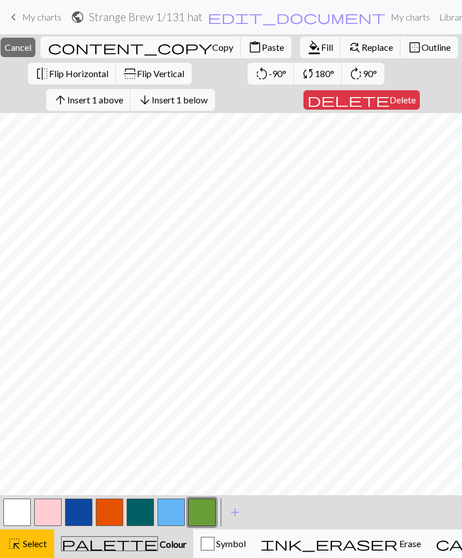
click at [206, 106] on button "arrow_downward Insert 1 below" at bounding box center [173, 100] width 84 height 22
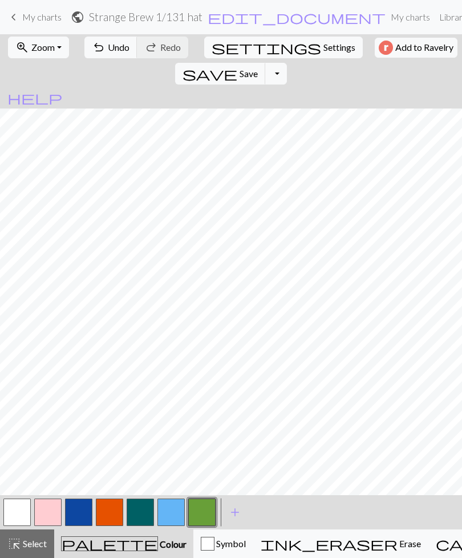
click at [76, 519] on button "button" at bounding box center [78, 511] width 27 height 27
click at [37, 551] on button "highlight_alt Select Select" at bounding box center [27, 543] width 54 height 29
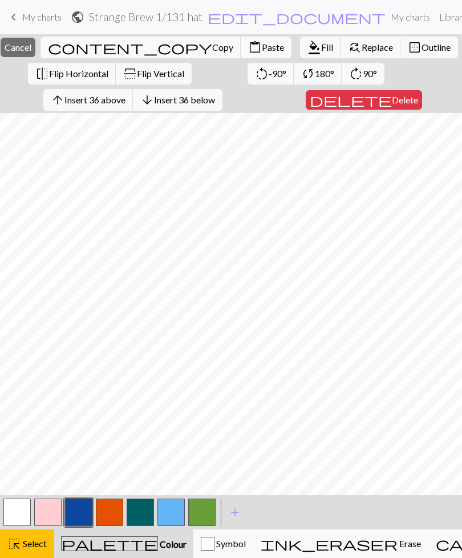
click at [29, 550] on div "highlight_alt Select Select" at bounding box center [26, 544] width 39 height 14
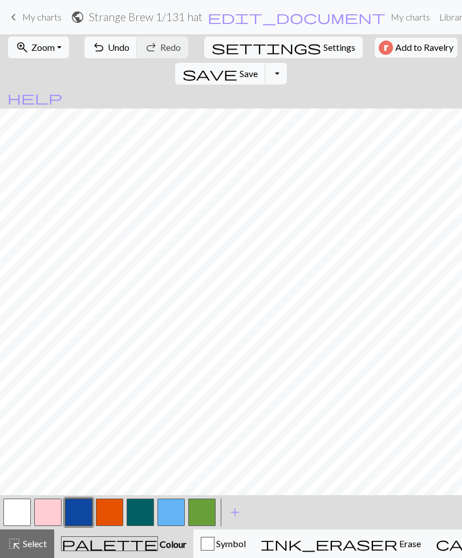
click at [23, 553] on button "highlight_alt Select Select" at bounding box center [27, 543] width 54 height 29
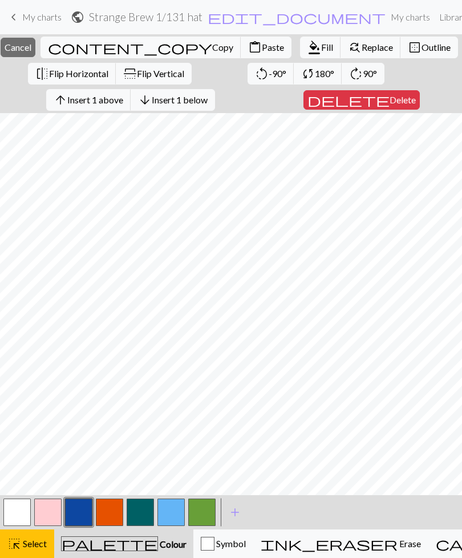
click at [395, 103] on span "Delete" at bounding box center [403, 99] width 26 height 11
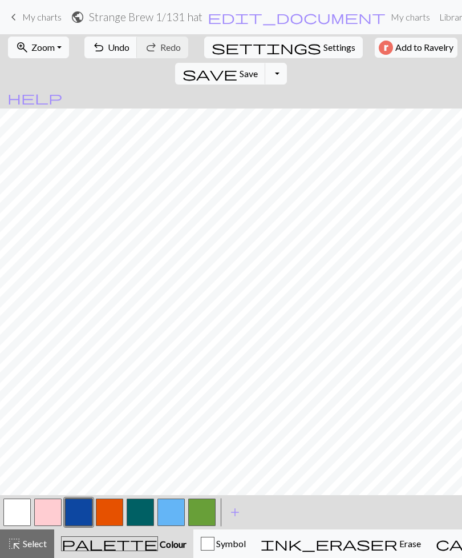
click at [217, 547] on span "Symbol" at bounding box center [230, 543] width 31 height 11
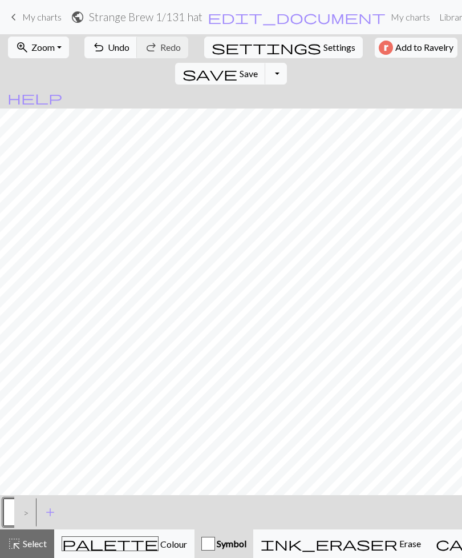
click at [51, 512] on span "add" at bounding box center [50, 512] width 14 height 16
click at [20, 507] on button "button" at bounding box center [16, 511] width 27 height 27
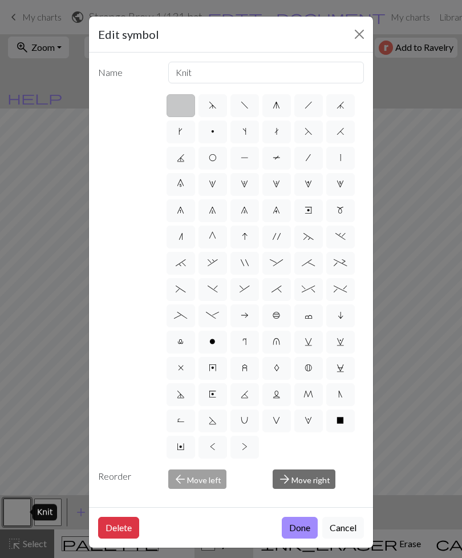
click at [312, 135] on span "F" at bounding box center [309, 131] width 8 height 9
click at [312, 132] on input "F" at bounding box center [308, 127] width 7 height 7
radio input "true"
type input "ssk"
click at [346, 130] on label "H" at bounding box center [341, 131] width 29 height 23
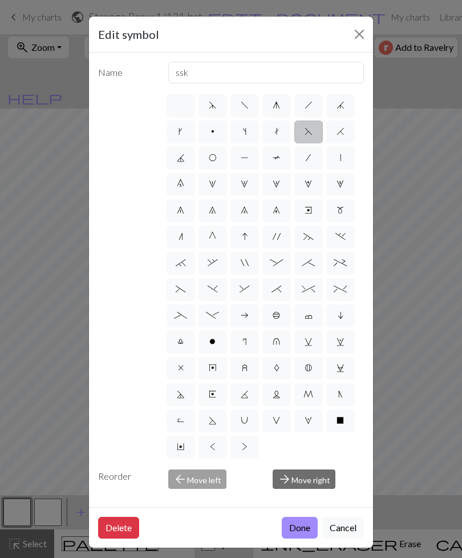
click at [344, 130] on input "H" at bounding box center [340, 127] width 7 height 7
radio input "true"
type input "k2tog"
click at [308, 131] on span "F" at bounding box center [309, 131] width 8 height 9
click at [308, 131] on input "F" at bounding box center [308, 127] width 7 height 7
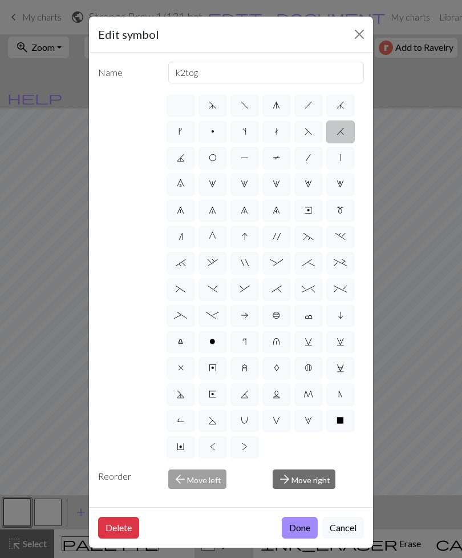
radio input "true"
type input "ssk"
click at [297, 520] on button "Done" at bounding box center [300, 528] width 36 height 22
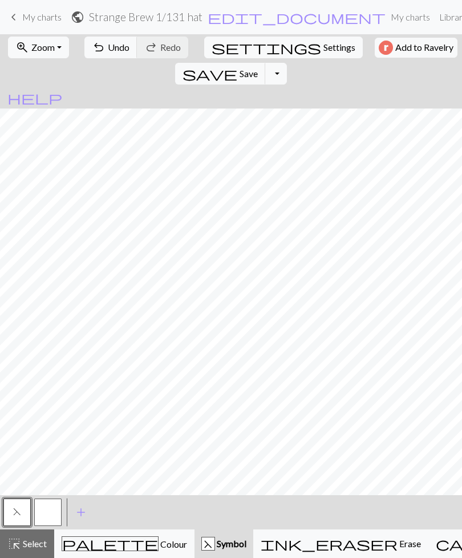
click at [51, 507] on button "button" at bounding box center [47, 511] width 27 height 27
click at [111, 51] on span "Undo" at bounding box center [119, 47] width 22 height 11
click at [19, 515] on button "button" at bounding box center [16, 511] width 27 height 27
click at [23, 511] on button "button" at bounding box center [16, 511] width 27 height 27
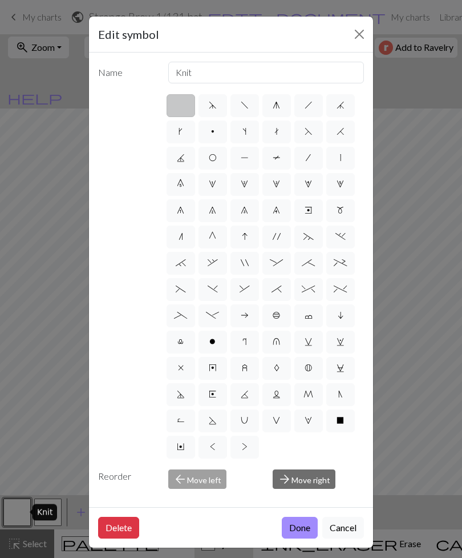
click at [310, 133] on span "F" at bounding box center [309, 131] width 8 height 9
click at [310, 132] on input "F" at bounding box center [308, 127] width 7 height 7
radio input "true"
type input "ssk"
click at [300, 531] on button "Done" at bounding box center [300, 528] width 36 height 22
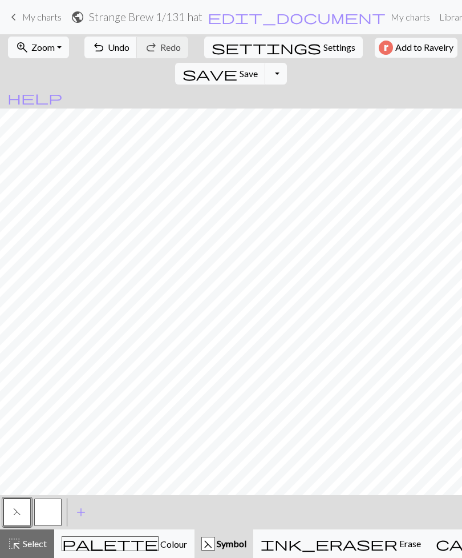
click at [114, 52] on span "Undo" at bounding box center [119, 47] width 22 height 11
click at [258, 68] on span "Save" at bounding box center [249, 73] width 18 height 11
click at [159, 547] on span "Colour" at bounding box center [173, 543] width 29 height 11
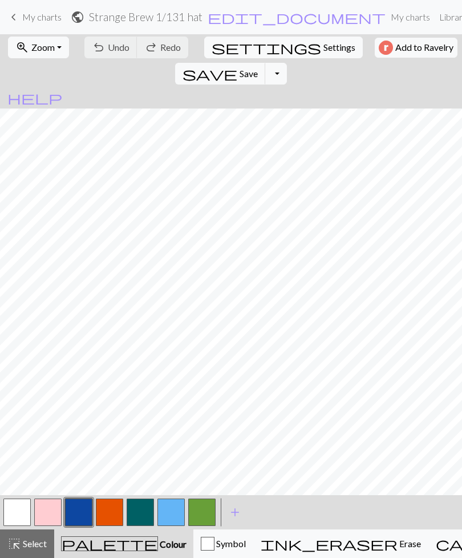
click at [215, 549] on span "Symbol" at bounding box center [230, 543] width 31 height 11
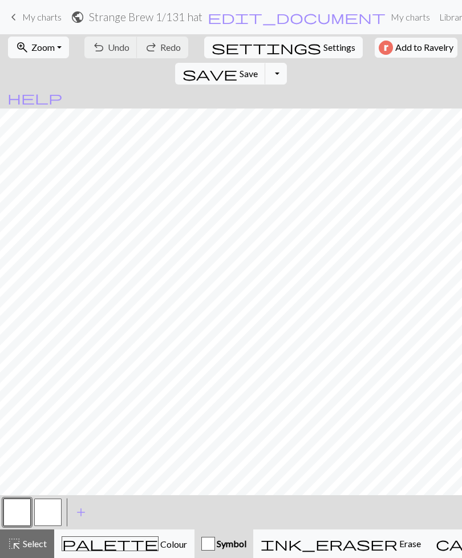
click at [82, 511] on span "add" at bounding box center [81, 512] width 14 height 16
click at [50, 507] on button "button" at bounding box center [47, 511] width 27 height 27
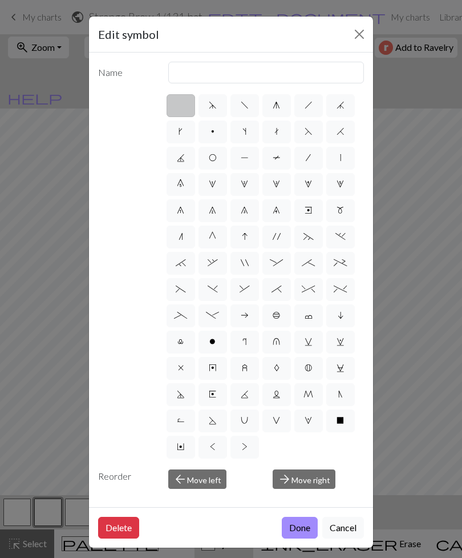
click at [317, 134] on label "F" at bounding box center [309, 131] width 29 height 23
click at [312, 132] on input "F" at bounding box center [308, 127] width 7 height 7
radio input "true"
type input "ssk"
click at [298, 530] on button "Done" at bounding box center [300, 528] width 36 height 22
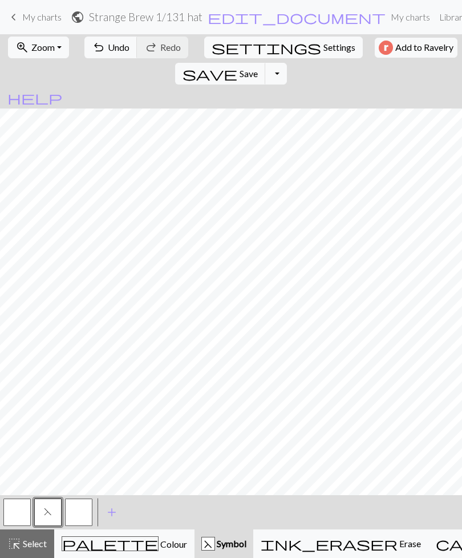
click at [82, 509] on button "button" at bounding box center [78, 511] width 27 height 27
click at [84, 510] on button "button" at bounding box center [78, 511] width 27 height 27
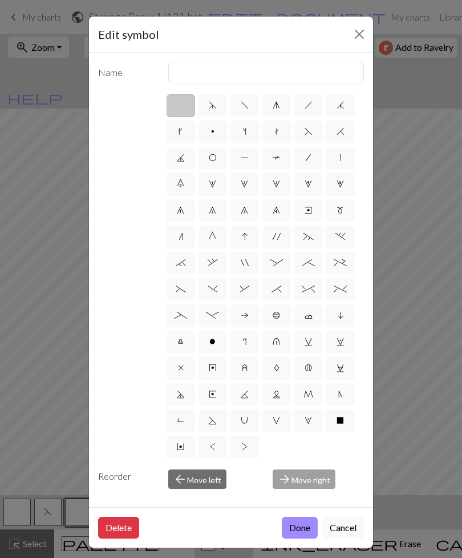
click at [340, 134] on span "H" at bounding box center [341, 131] width 8 height 9
click at [340, 132] on input "H" at bounding box center [340, 127] width 7 height 7
radio input "true"
type input "k2tog"
click at [299, 528] on button "Done" at bounding box center [300, 528] width 36 height 22
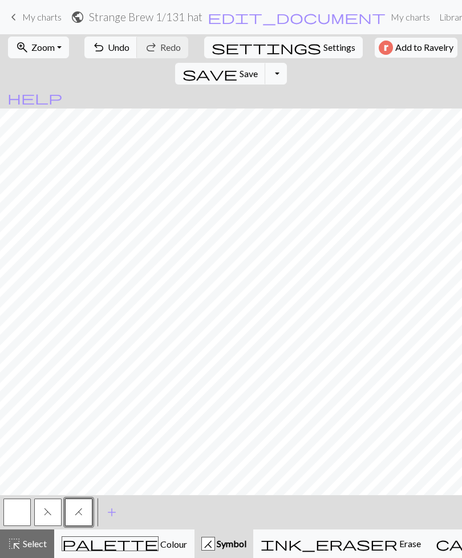
click at [53, 511] on button "F" at bounding box center [47, 511] width 27 height 27
click at [108, 53] on span "Undo" at bounding box center [119, 47] width 22 height 11
click at [108, 49] on span "Undo" at bounding box center [119, 47] width 22 height 11
click at [75, 511] on span "H" at bounding box center [79, 511] width 8 height 9
click at [159, 544] on span "Colour" at bounding box center [173, 543] width 29 height 11
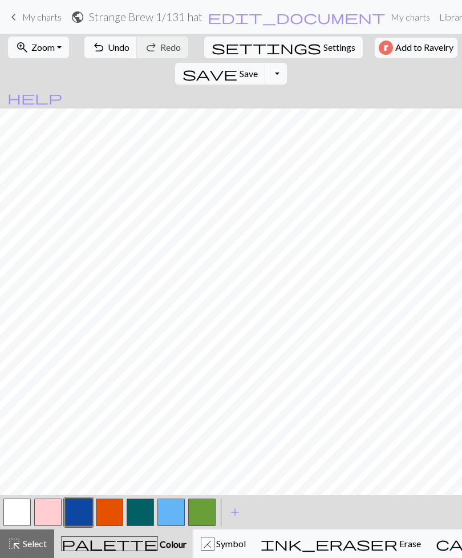
click at [234, 514] on span "add" at bounding box center [235, 512] width 14 height 16
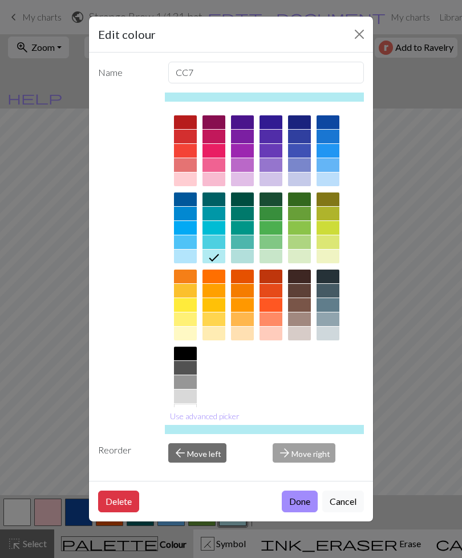
click at [188, 354] on div at bounding box center [185, 354] width 23 height 14
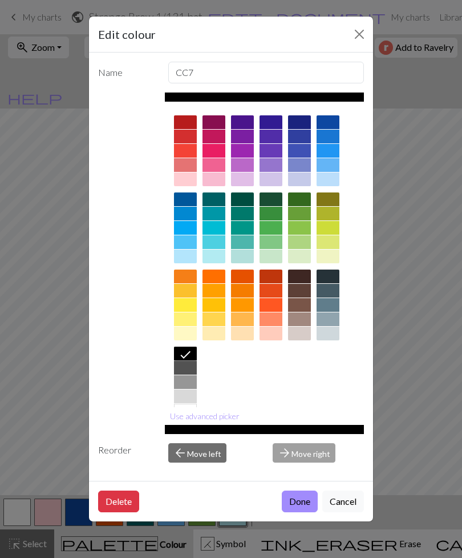
click at [299, 512] on button "Done" at bounding box center [300, 501] width 36 height 22
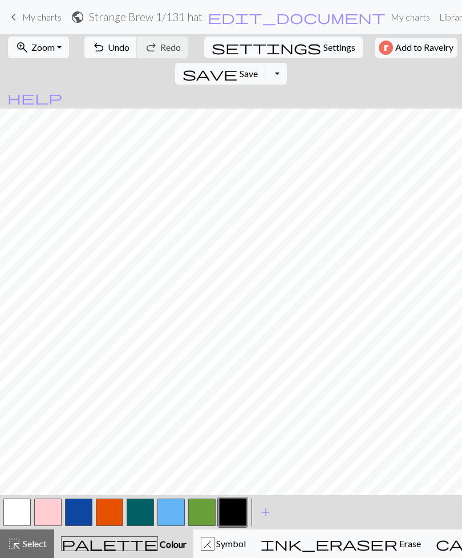
click at [29, 543] on span "Select" at bounding box center [34, 543] width 26 height 11
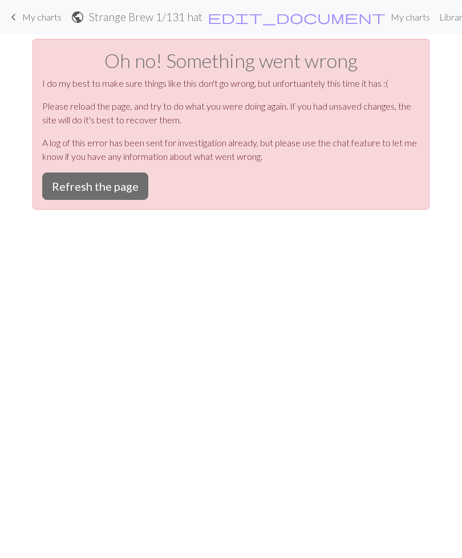
click at [115, 185] on button "Refresh the page" at bounding box center [95, 185] width 106 height 27
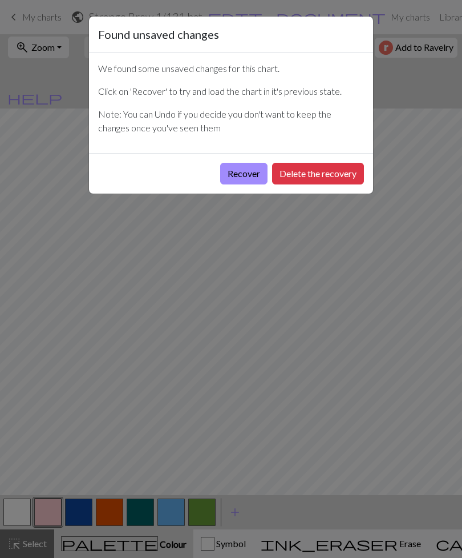
click at [245, 172] on button "Recover" at bounding box center [243, 174] width 47 height 22
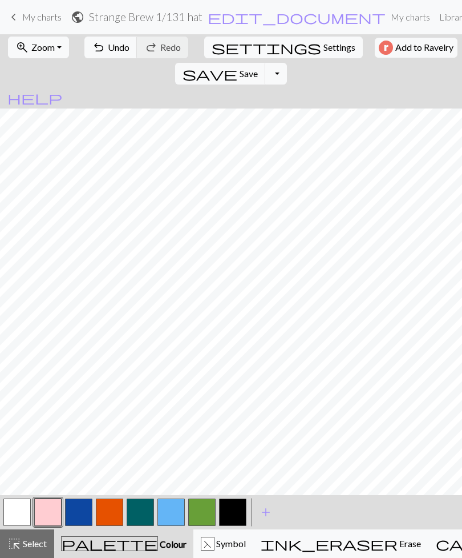
click at [30, 551] on button "highlight_alt Select Select" at bounding box center [27, 543] width 54 height 29
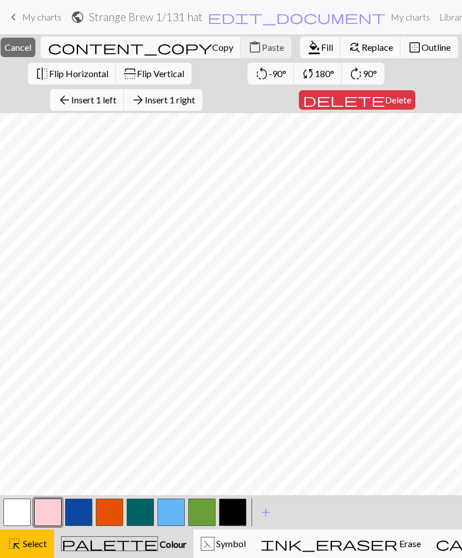
click at [34, 539] on span "Select" at bounding box center [34, 543] width 26 height 11
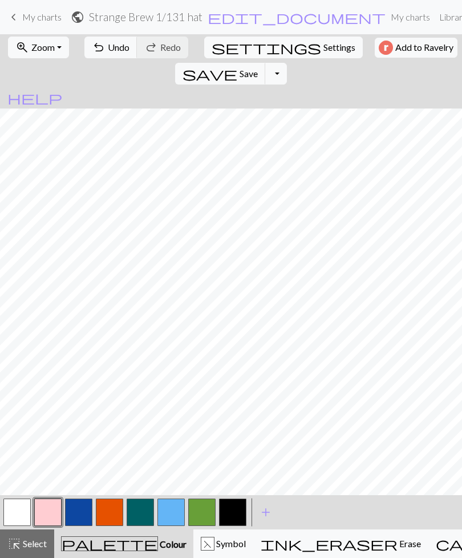
click at [202, 512] on button "button" at bounding box center [201, 511] width 27 height 27
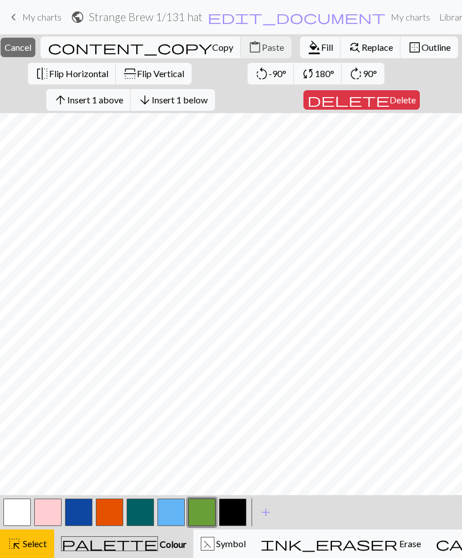
click at [23, 537] on div "highlight_alt Select Select" at bounding box center [26, 544] width 39 height 14
click at [39, 546] on span "Select" at bounding box center [34, 543] width 26 height 11
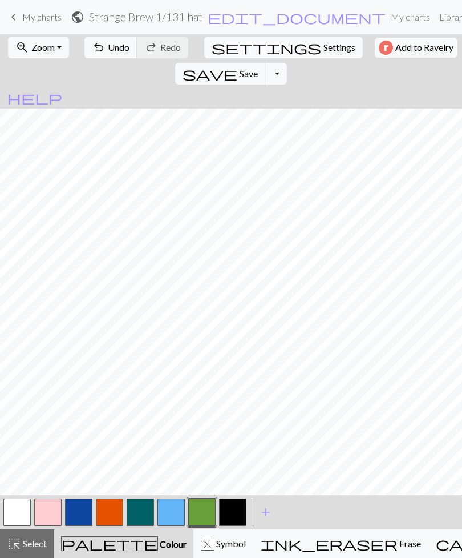
click at [95, 549] on span "palette" at bounding box center [110, 543] width 96 height 16
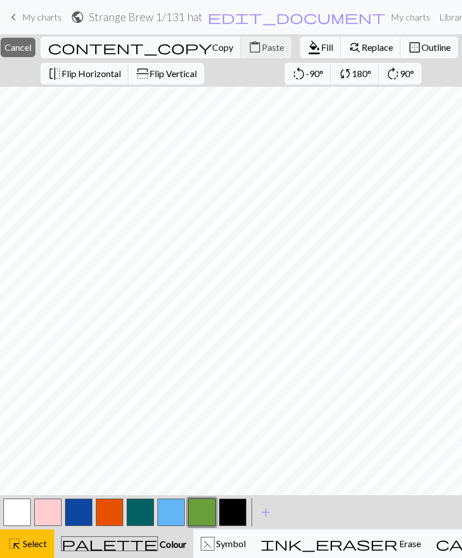
click at [29, 546] on span "Select" at bounding box center [34, 543] width 26 height 11
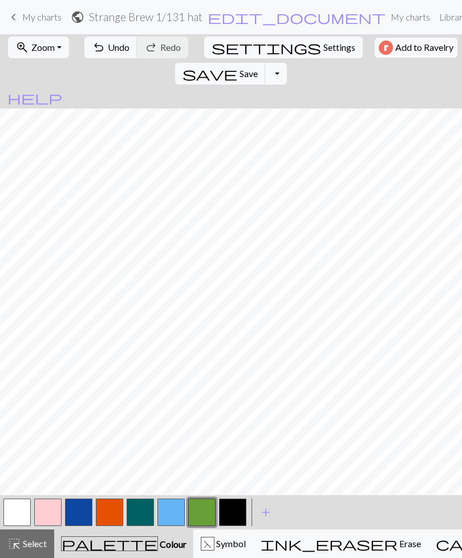
click at [203, 514] on button "button" at bounding box center [201, 511] width 27 height 27
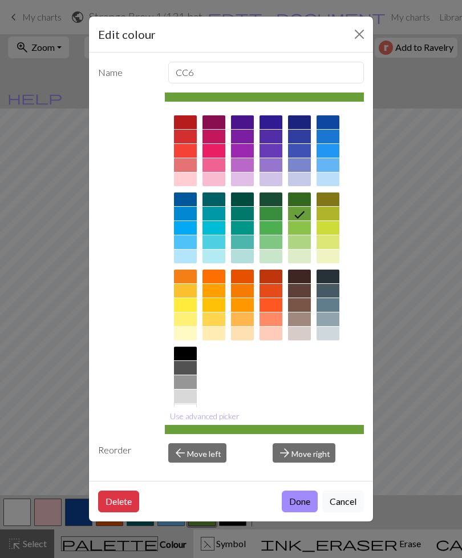
click at [345, 512] on button "Cancel" at bounding box center [344, 501] width 42 height 22
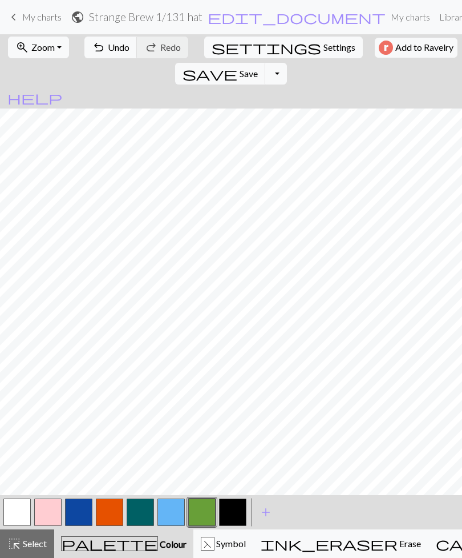
click at [215, 540] on span "Symbol" at bounding box center [230, 543] width 31 height 11
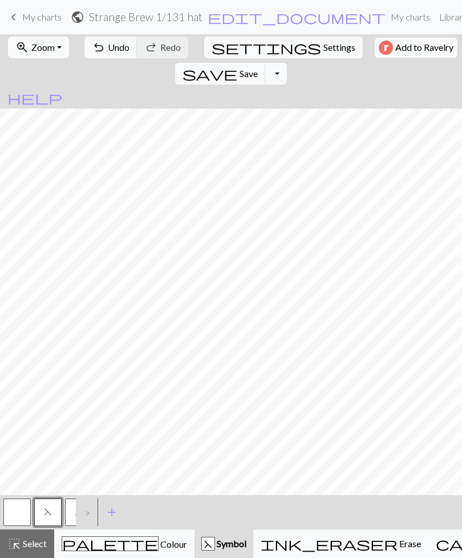
click at [22, 514] on button "button" at bounding box center [16, 511] width 27 height 27
click at [237, 66] on span "save" at bounding box center [210, 74] width 55 height 16
